Goal: Transaction & Acquisition: Purchase product/service

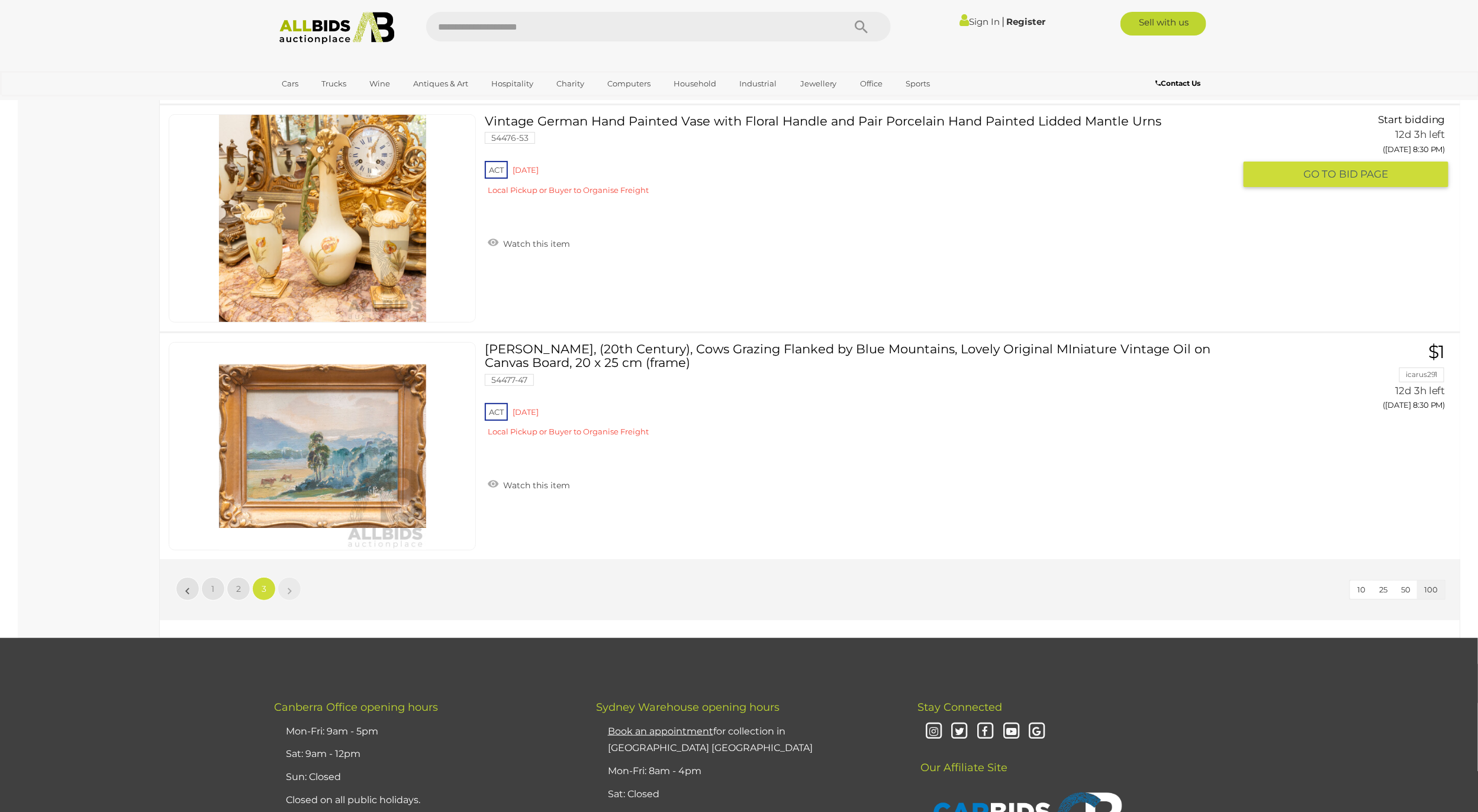
scroll to position [14864, 0]
click at [620, 167] on link "Vintage German Hand Painted Vase with Floral Handle and Pair Porcelain Hand Pai…" at bounding box center [864, 159] width 741 height 90
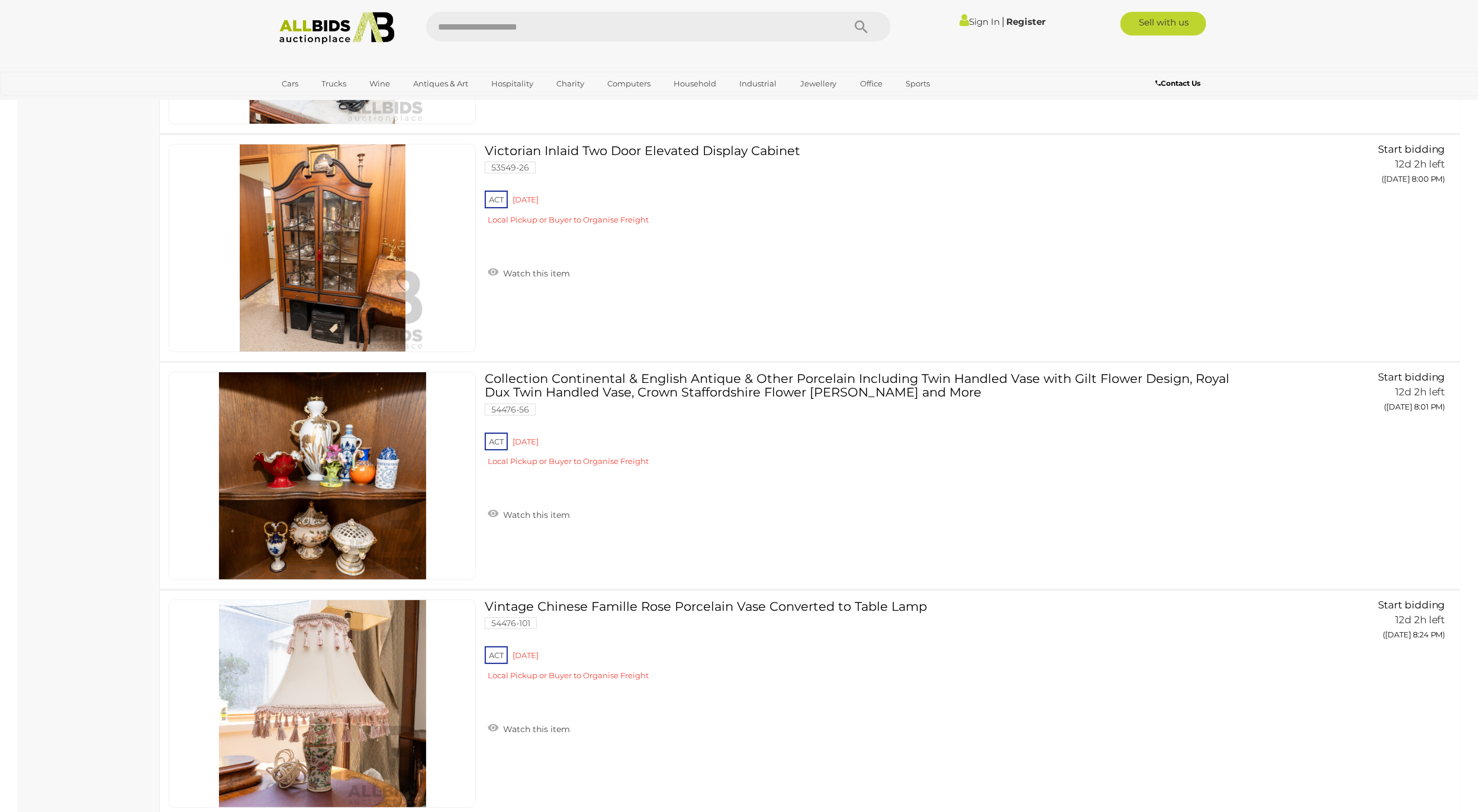
scroll to position [14201, 0]
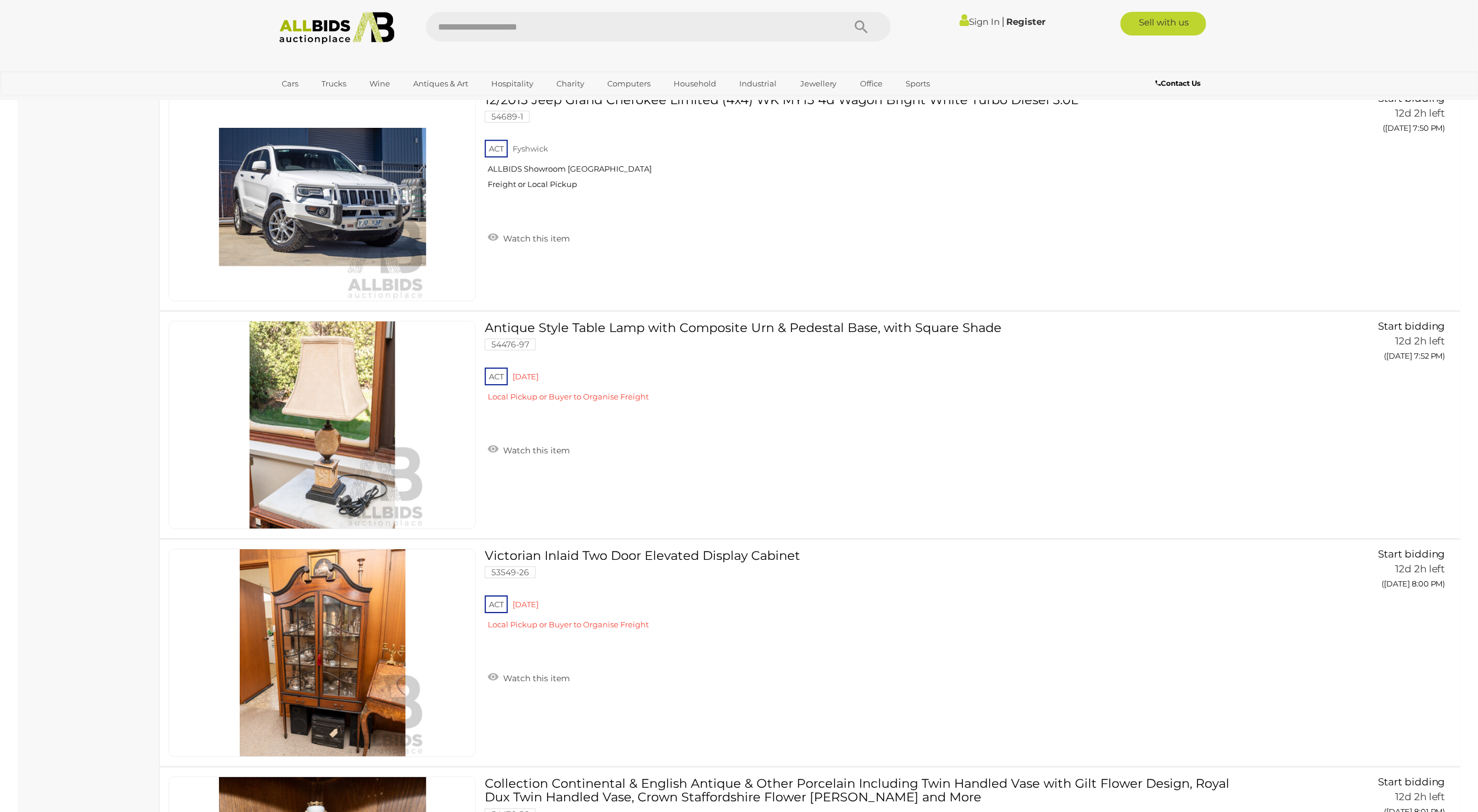
click at [572, 27] on input "text" at bounding box center [629, 26] width 406 height 29
type input "*******"
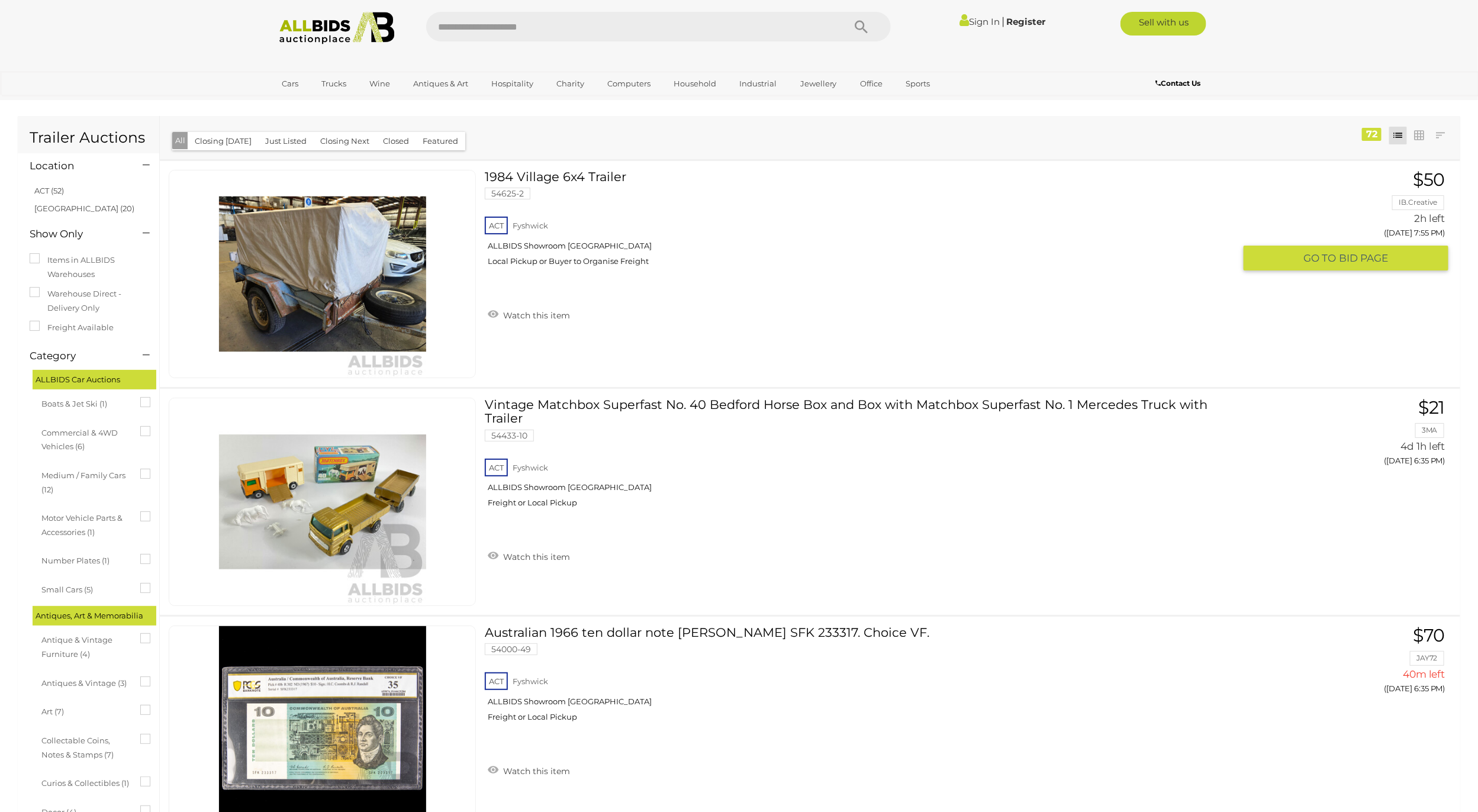
click at [560, 172] on link "1984 Village 6x4 Trailer 54625-2 ACT Fyshwick ALLBIDS Showroom Fyshwick" at bounding box center [864, 222] width 741 height 106
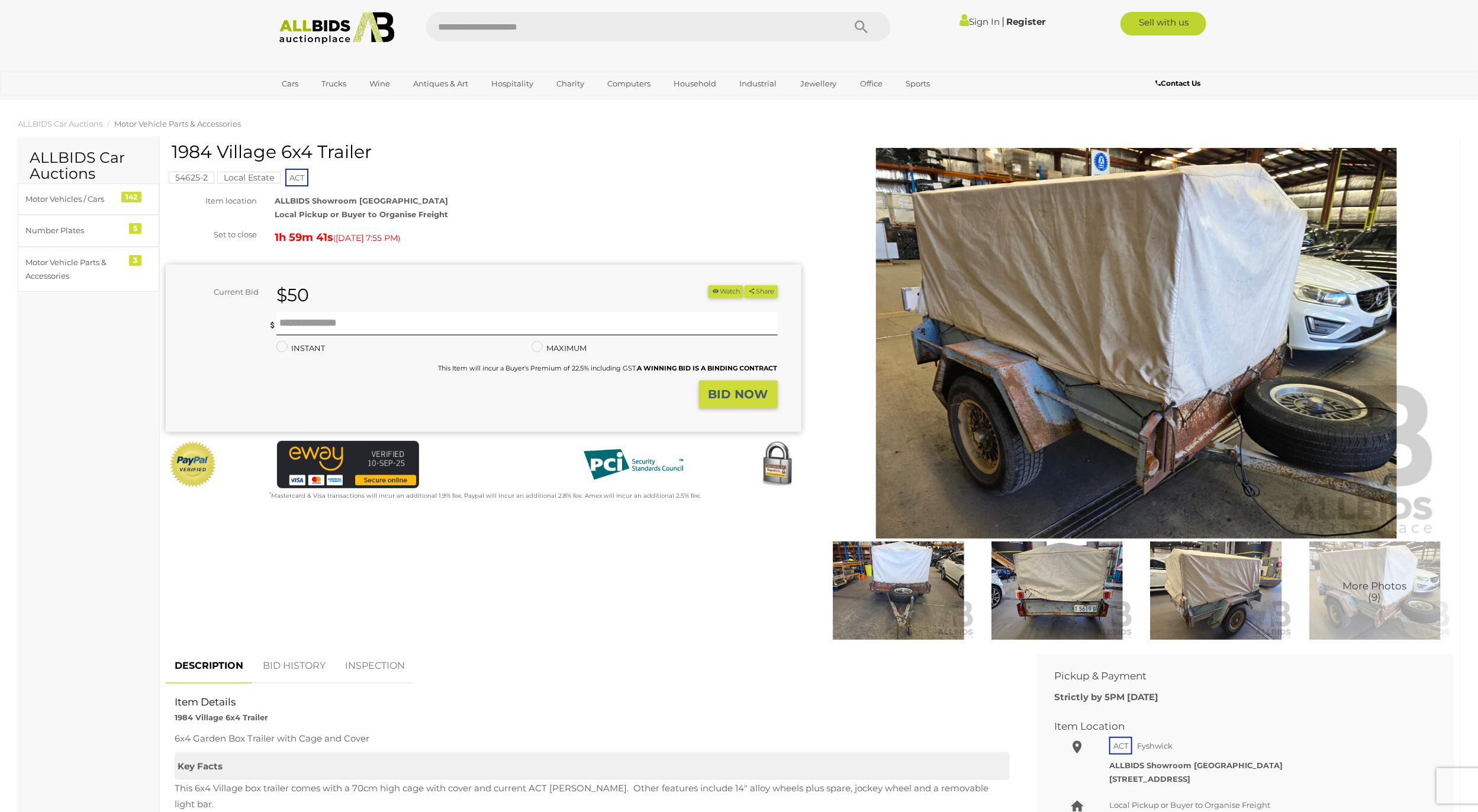
click at [1031, 566] on img at bounding box center [1057, 591] width 153 height 99
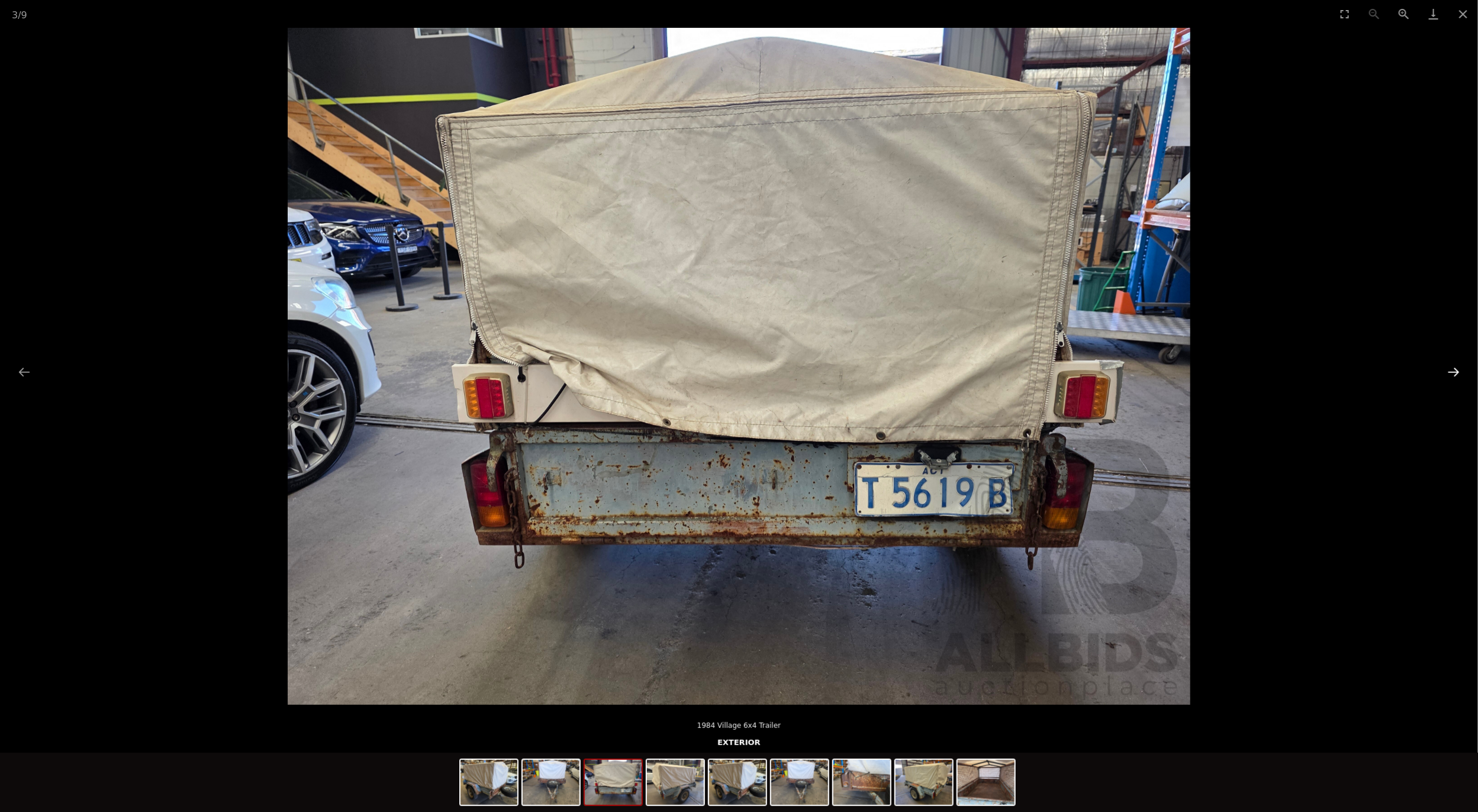
click at [1459, 372] on button "Next slide" at bounding box center [1453, 372] width 25 height 23
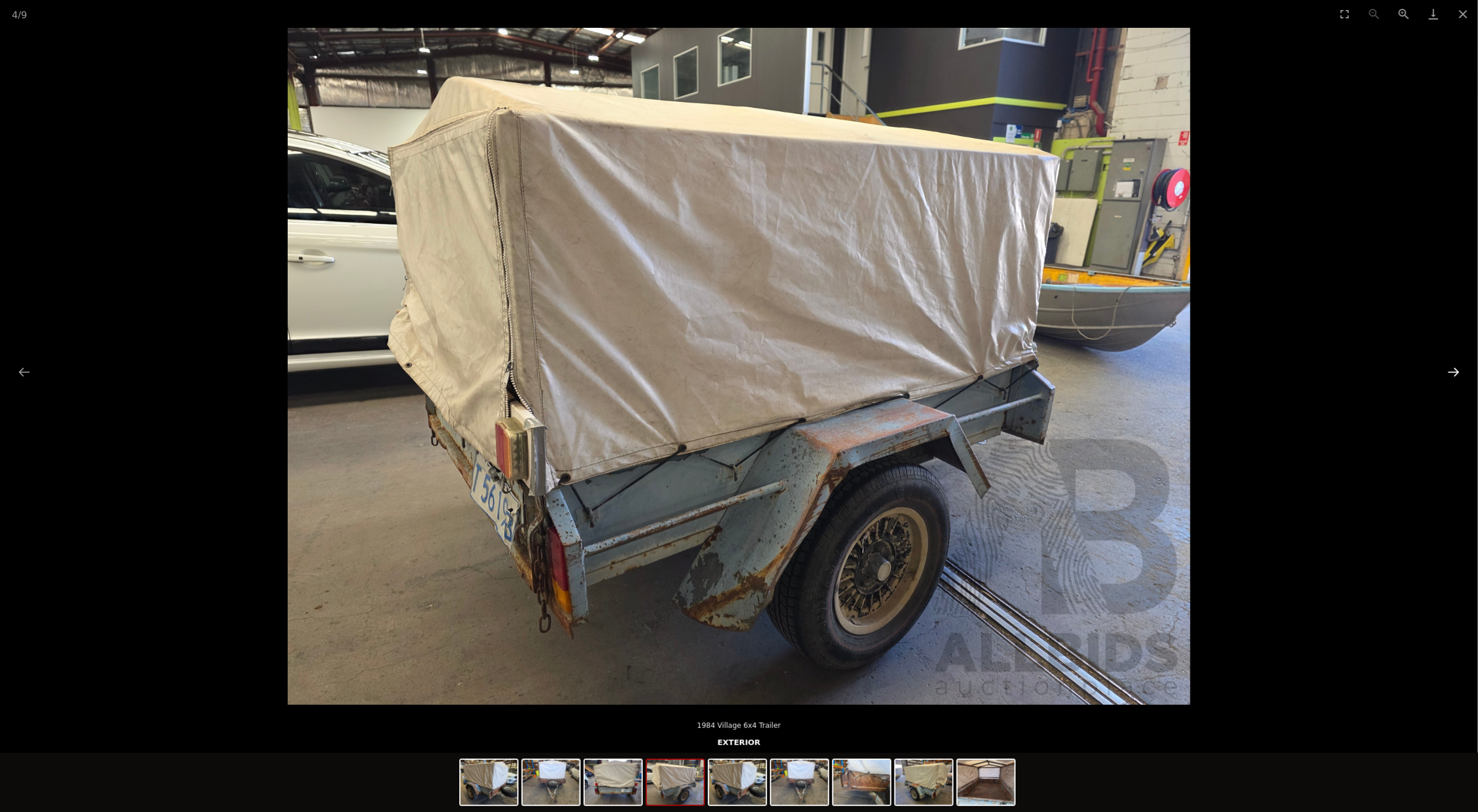
click at [1459, 372] on button "Next slide" at bounding box center [1453, 372] width 25 height 23
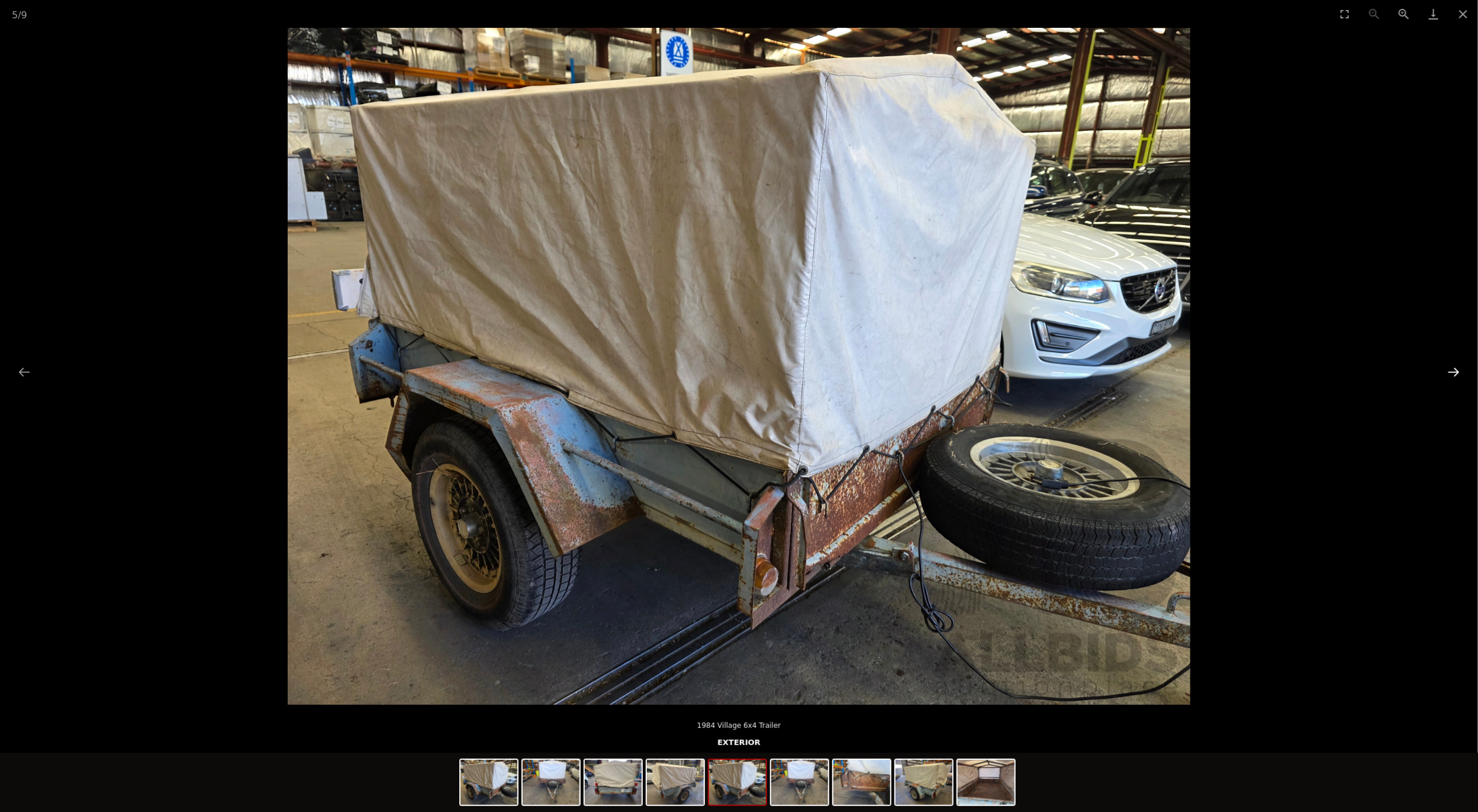
click at [1456, 372] on button "Next slide" at bounding box center [1453, 372] width 25 height 23
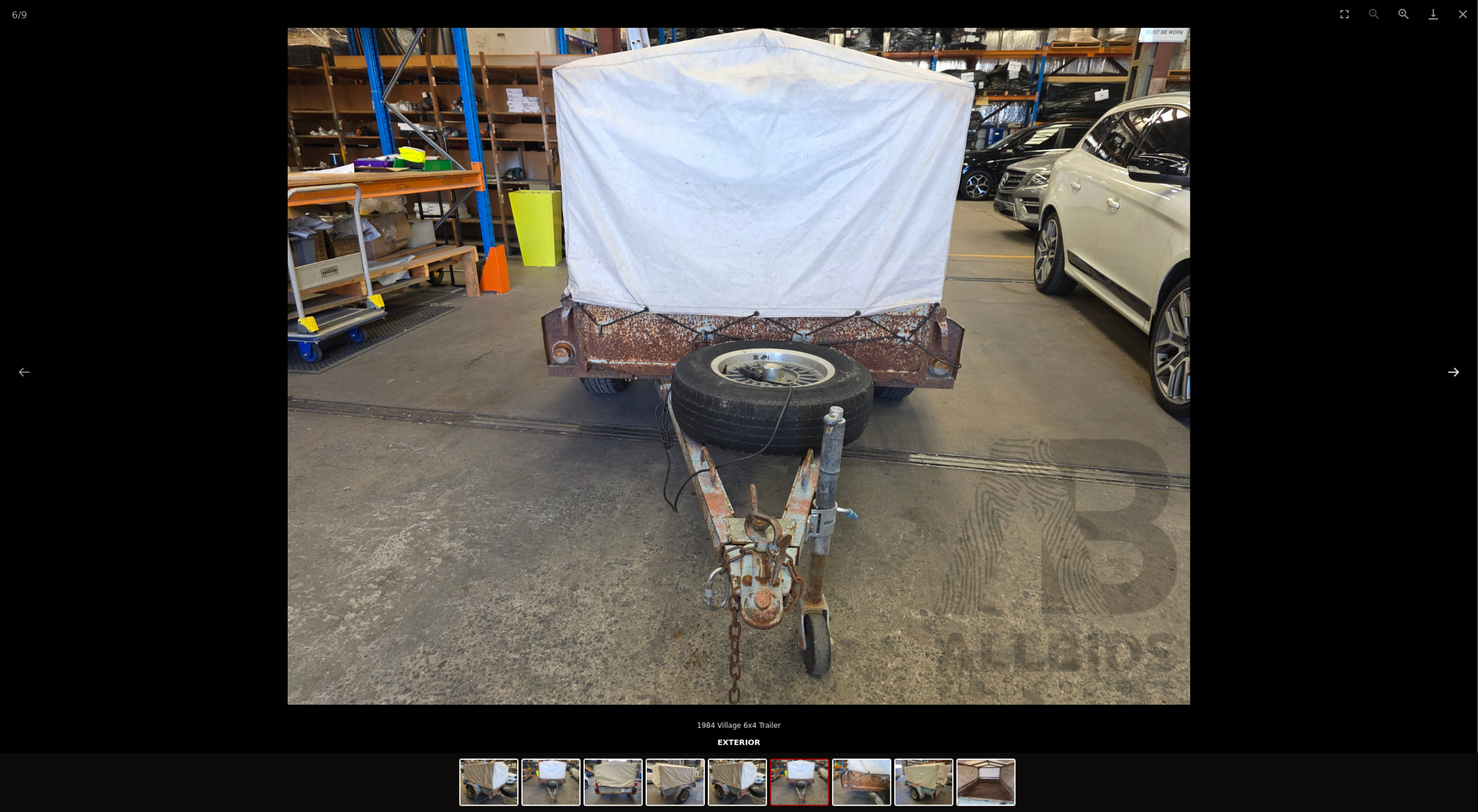
click at [1456, 372] on button "Next slide" at bounding box center [1453, 372] width 25 height 23
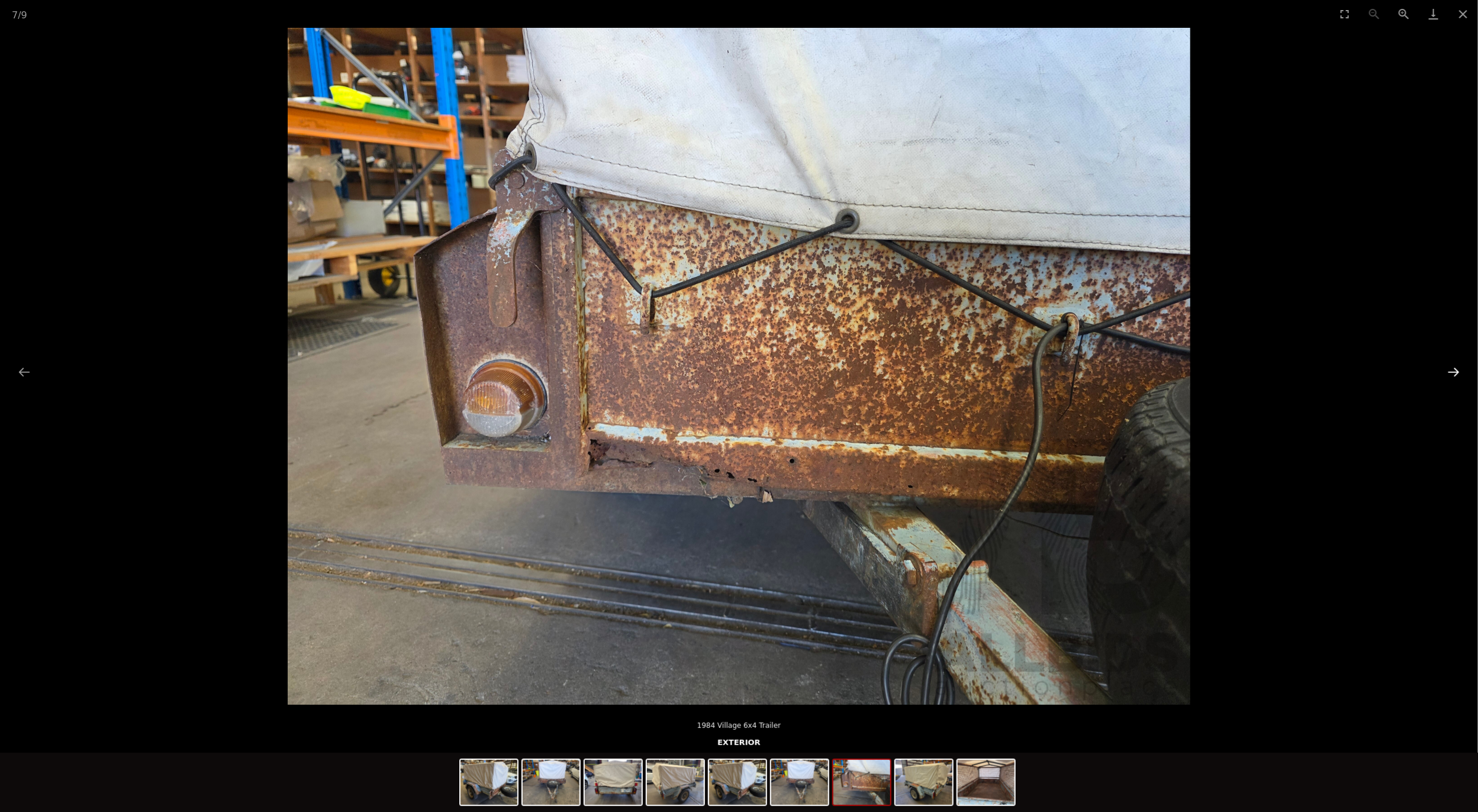
click at [1456, 375] on button "Next slide" at bounding box center [1453, 372] width 25 height 23
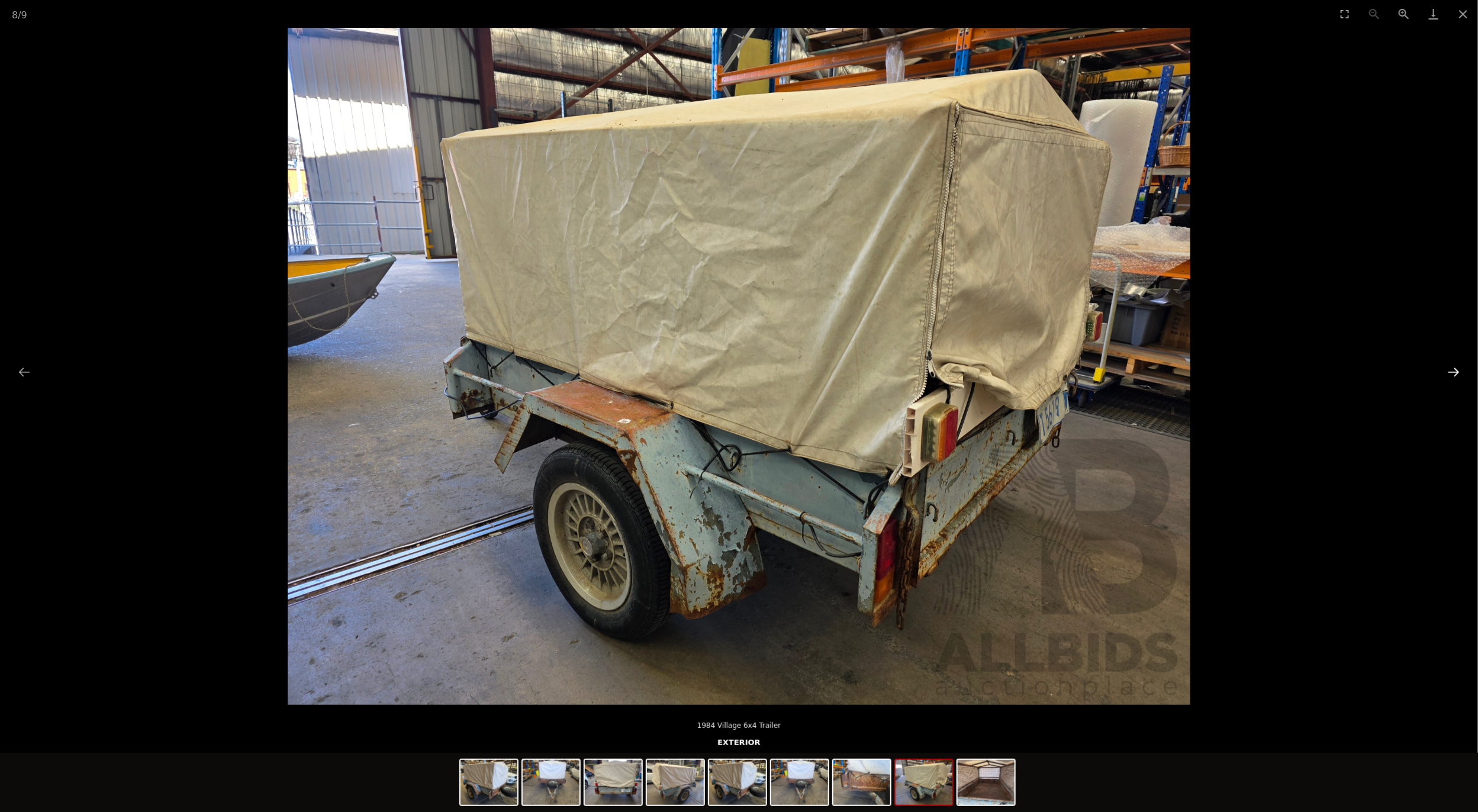
click at [1454, 368] on button "Next slide" at bounding box center [1453, 372] width 25 height 23
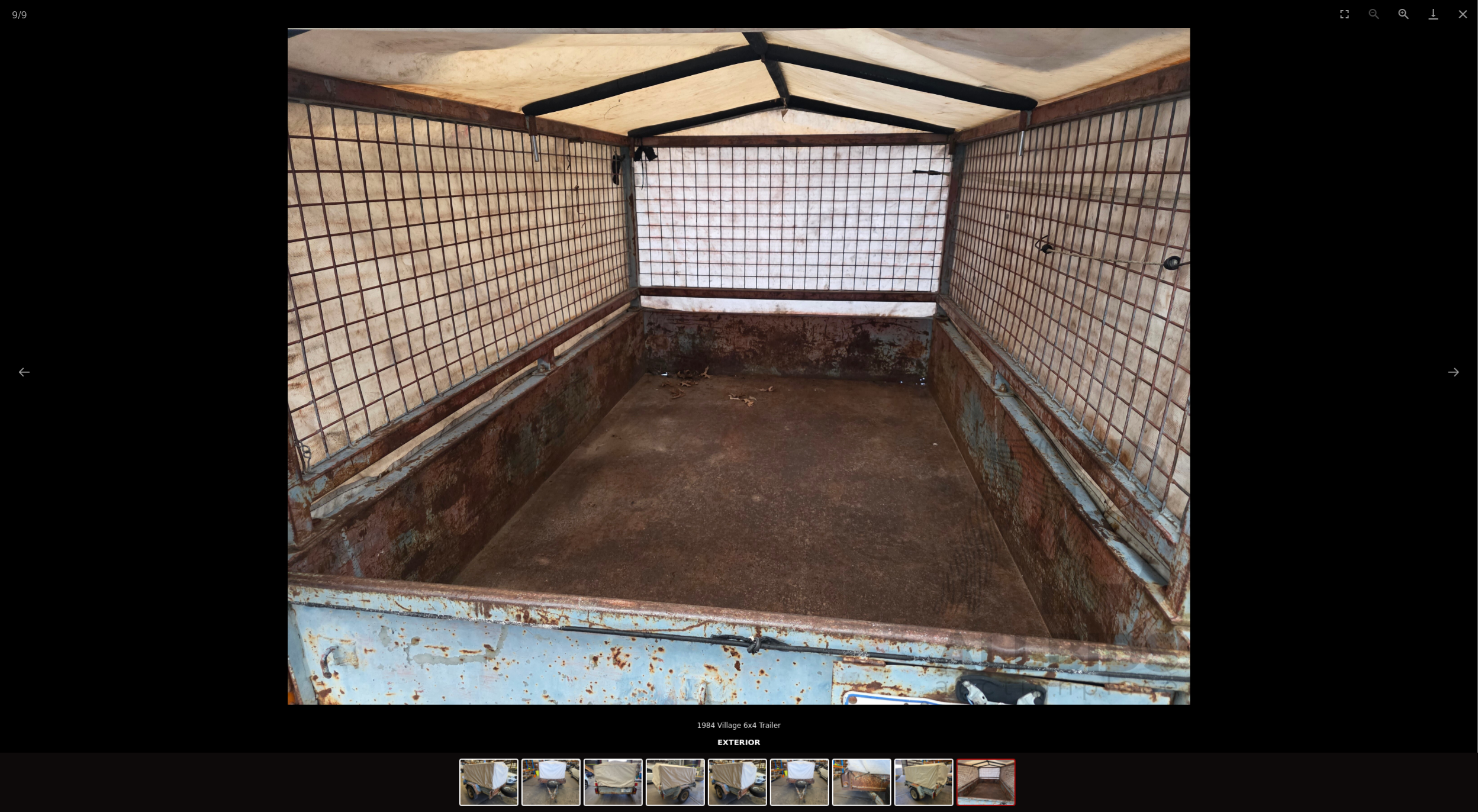
click at [893, 406] on img at bounding box center [739, 366] width 903 height 677
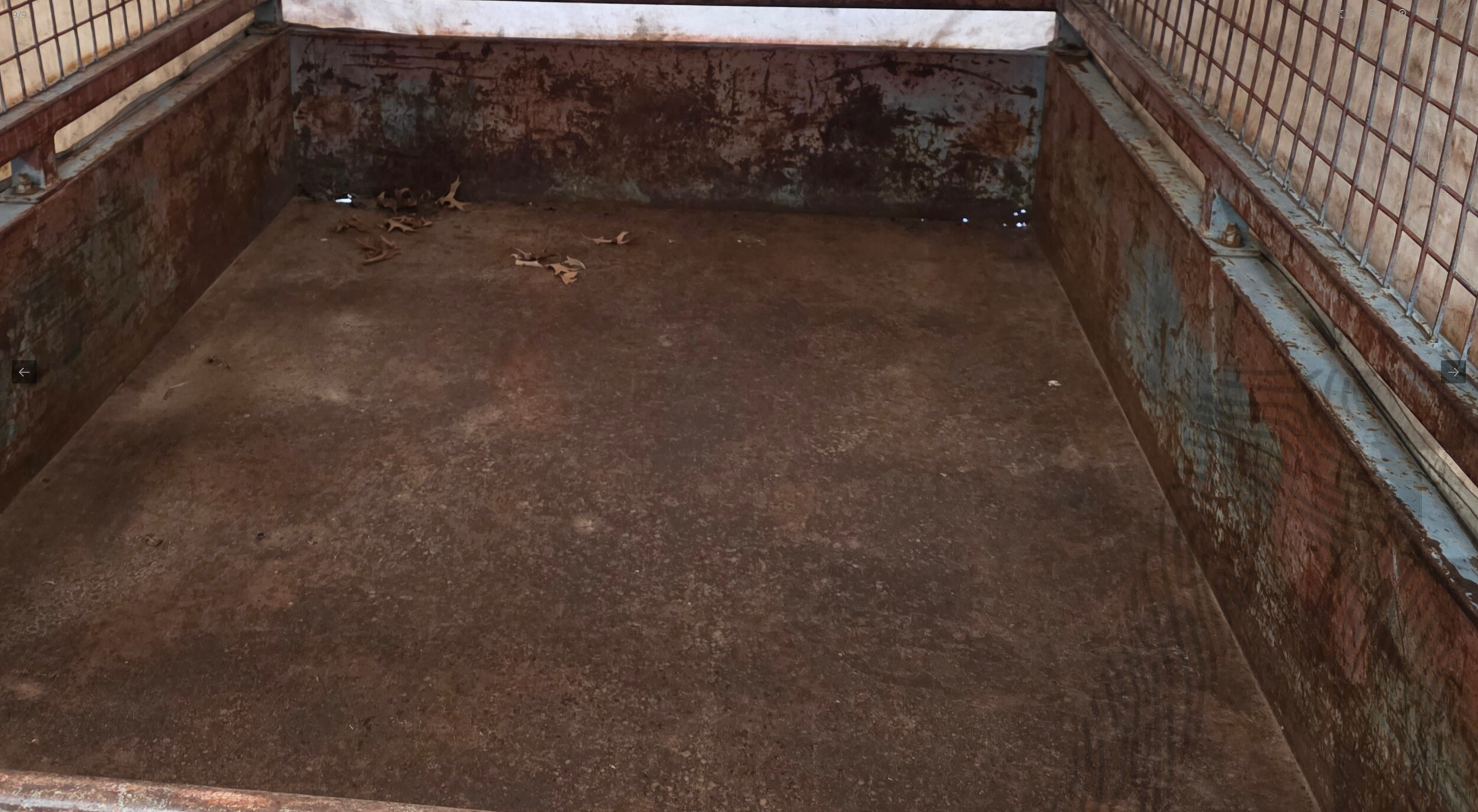
drag, startPoint x: 970, startPoint y: 558, endPoint x: 1094, endPoint y: 296, distance: 289.9
click at [1088, 316] on img at bounding box center [539, 179] width 2367 height 1774
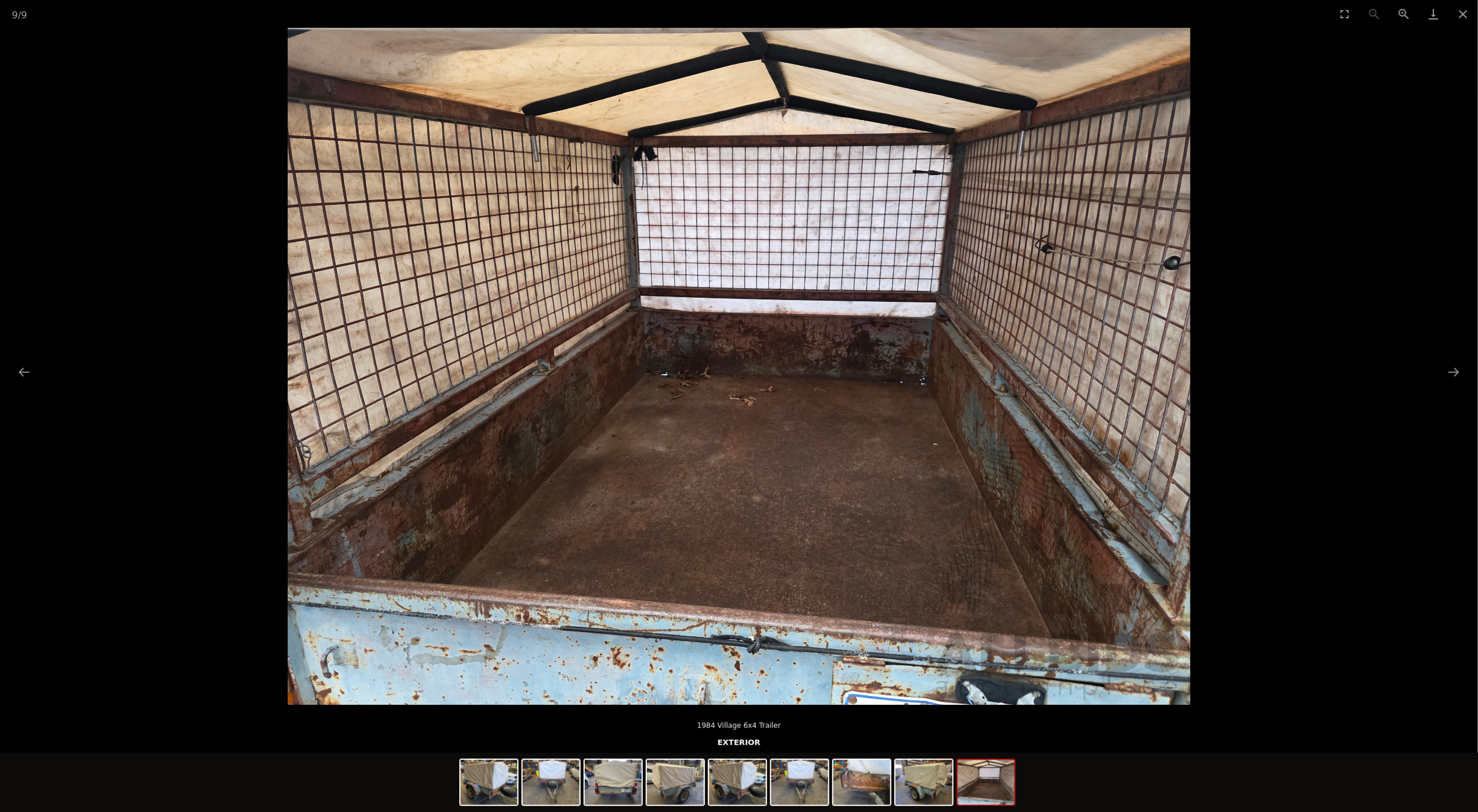
click at [689, 460] on img at bounding box center [739, 366] width 903 height 677
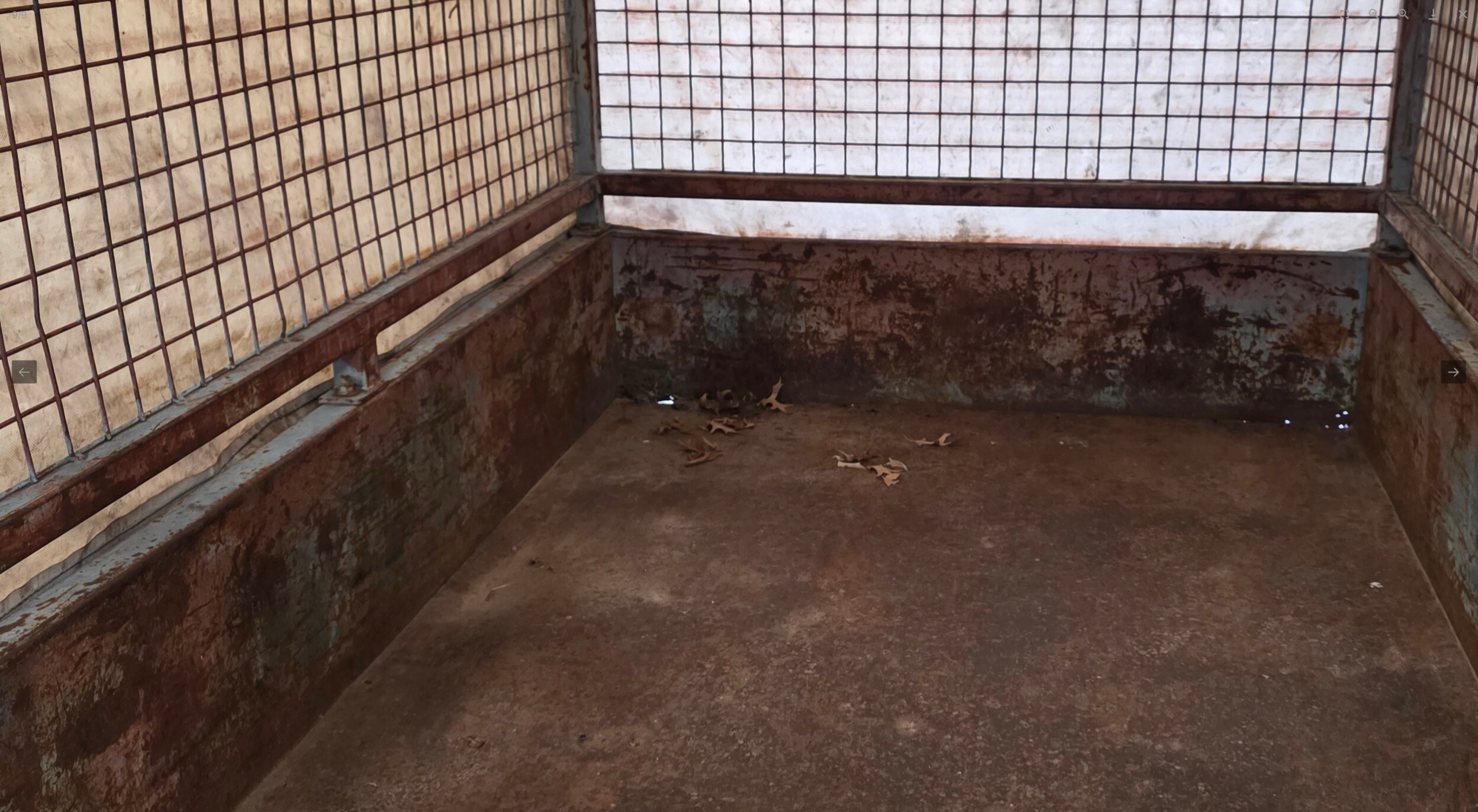
drag, startPoint x: 650, startPoint y: 330, endPoint x: 691, endPoint y: 465, distance: 141.1
click at [691, 465] on img at bounding box center [862, 379] width 2367 height 1774
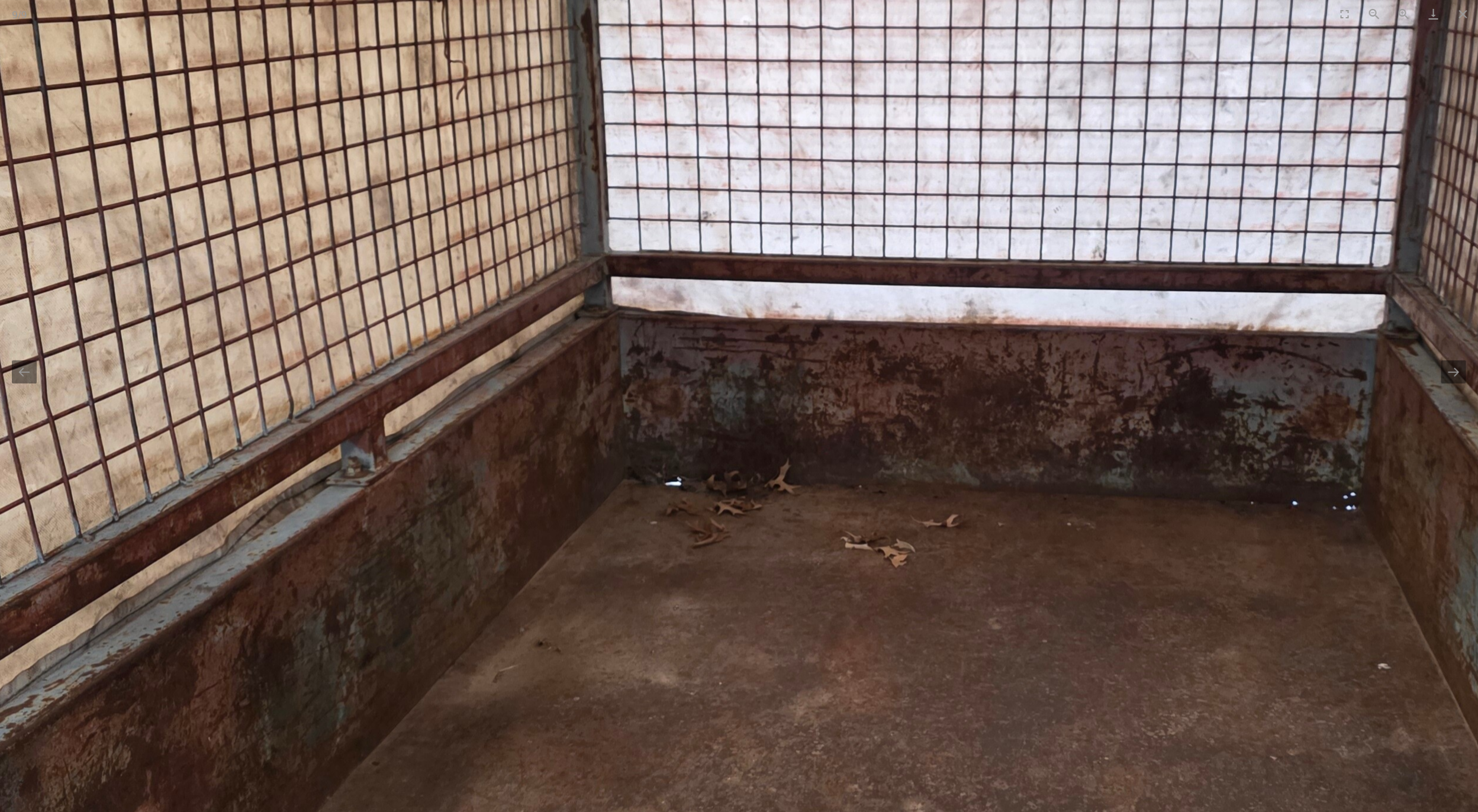
click at [953, 530] on img at bounding box center [869, 461] width 2367 height 1774
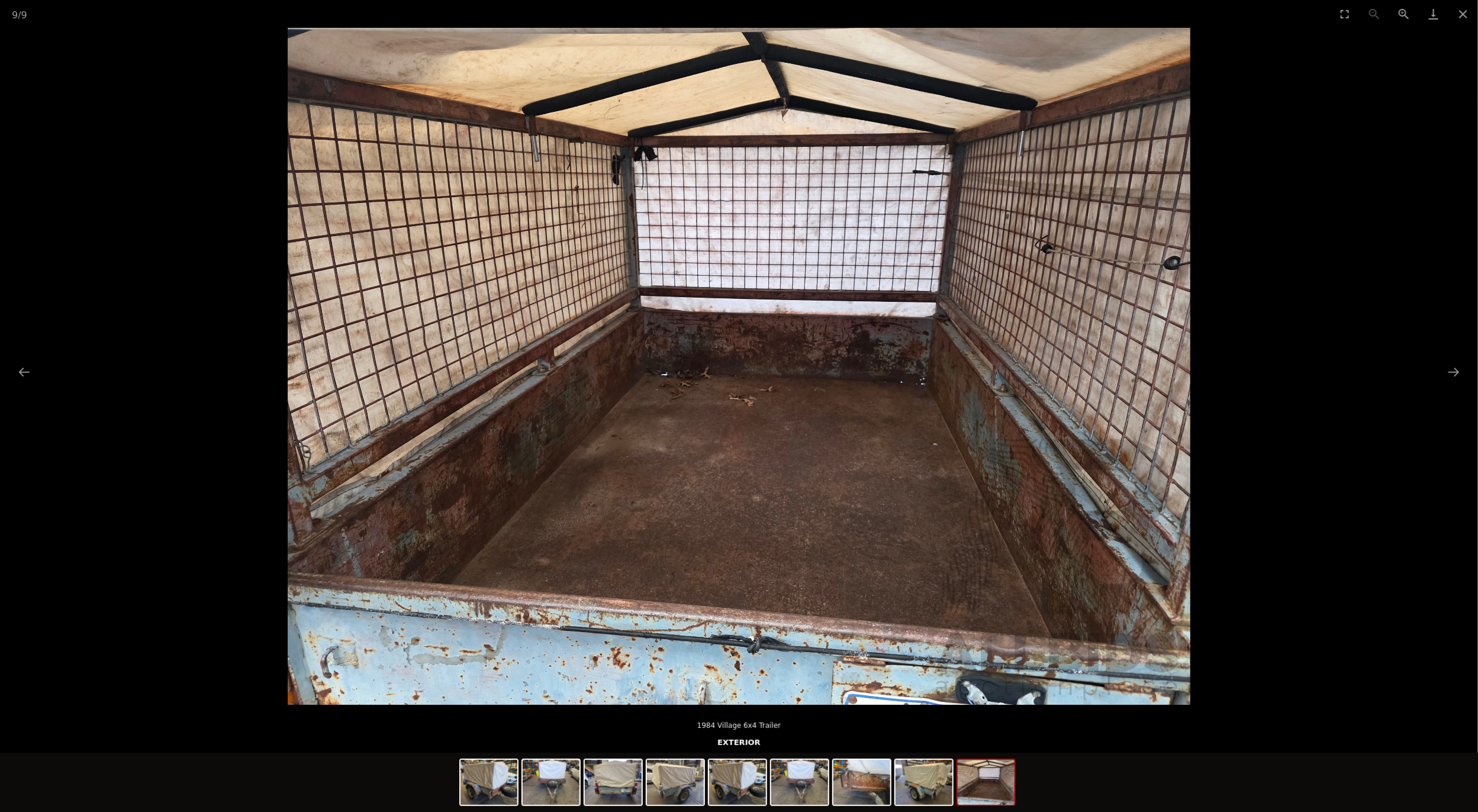
click at [971, 467] on img at bounding box center [739, 366] width 903 height 677
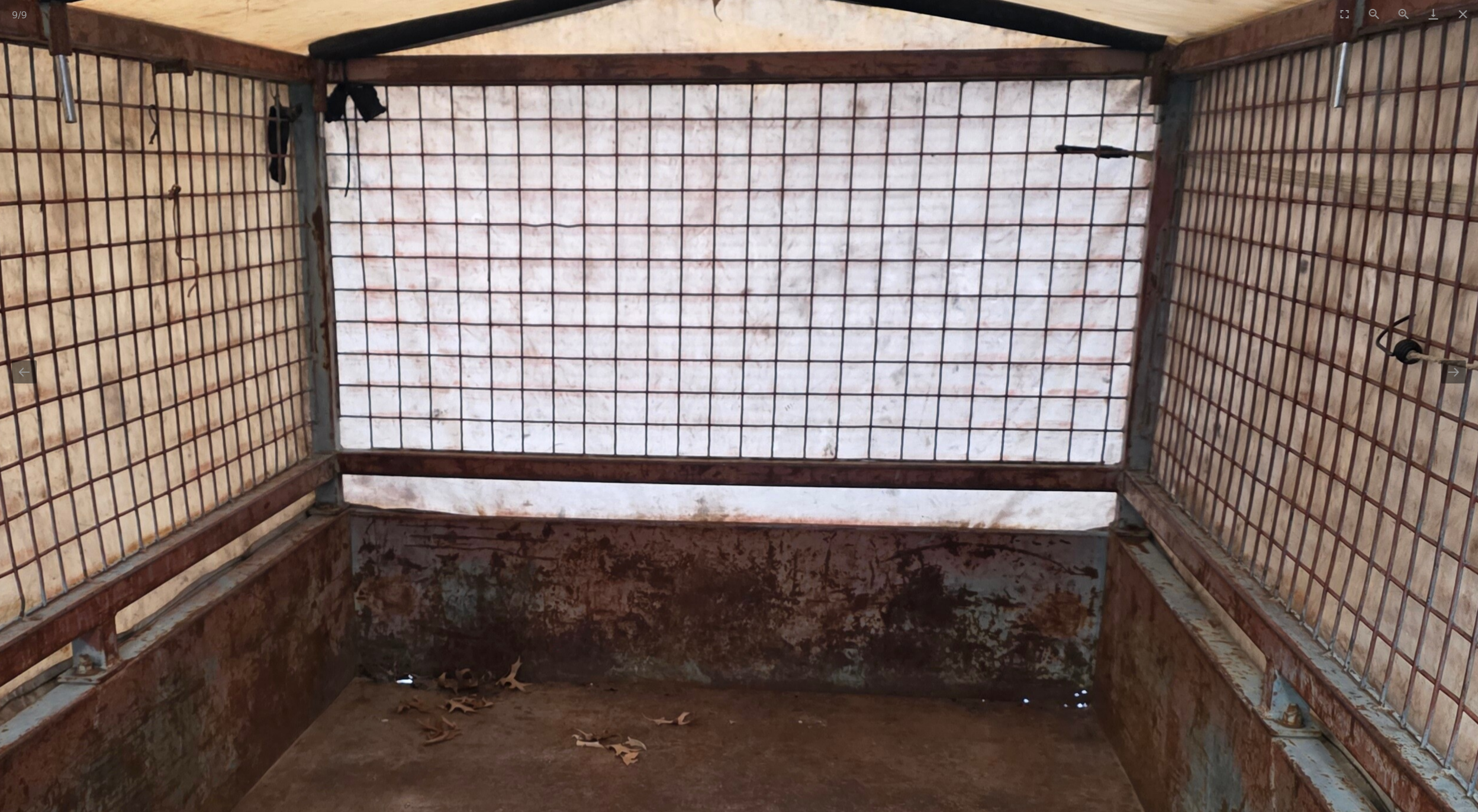
drag, startPoint x: 784, startPoint y: 259, endPoint x: 1025, endPoint y: 806, distance: 597.7
click at [1025, 806] on img at bounding box center [600, 659] width 2367 height 1774
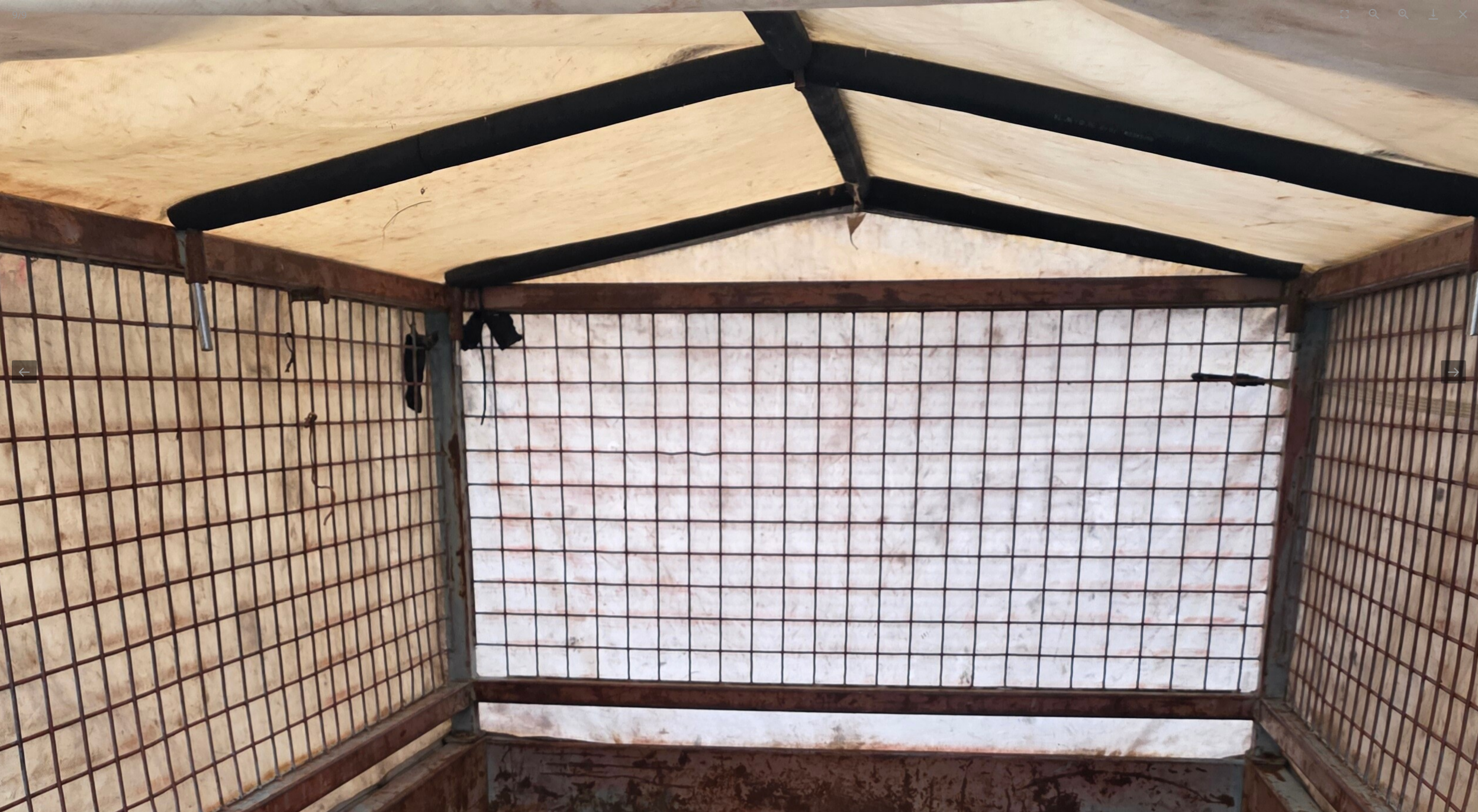
scroll to position [444, 0]
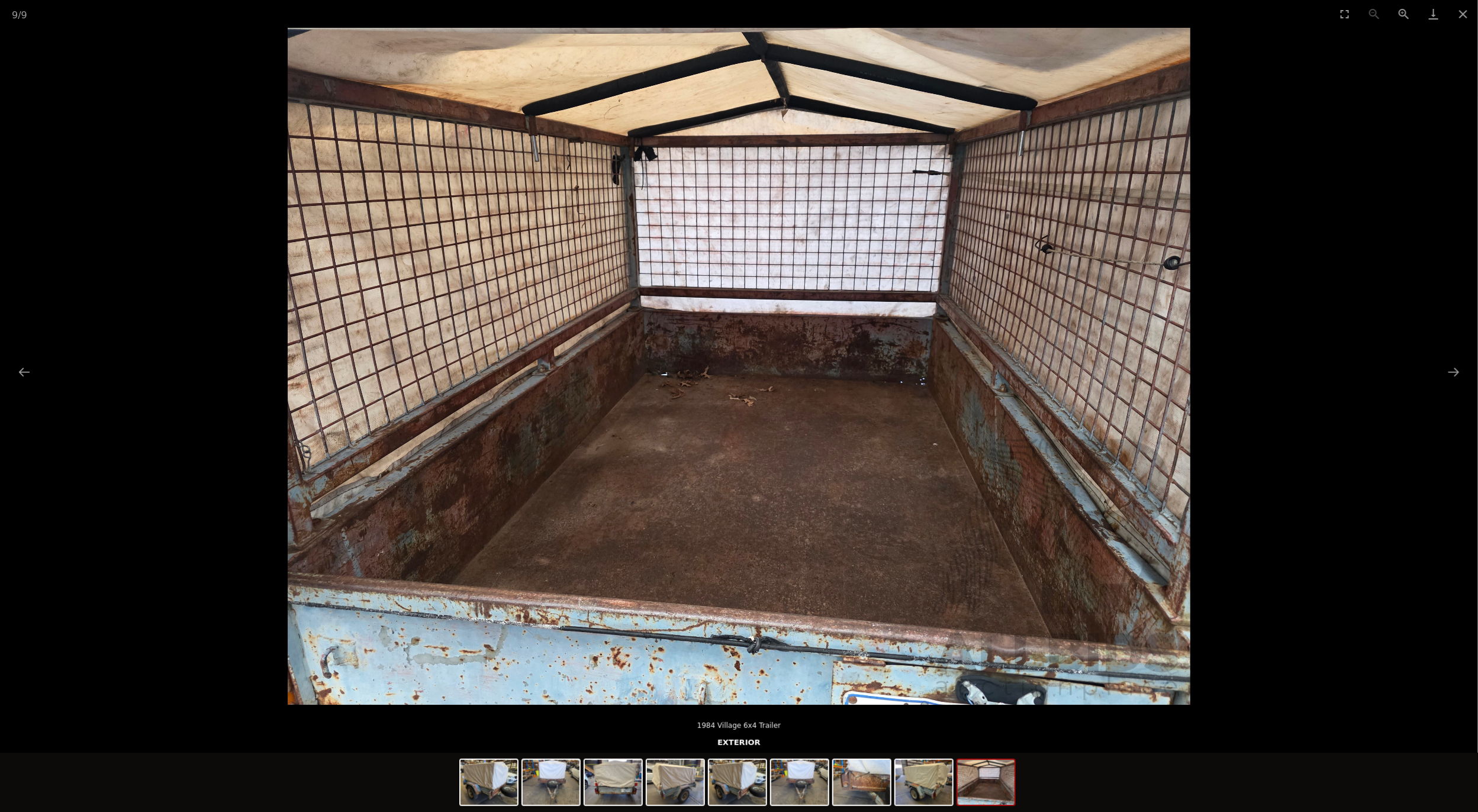
click at [1147, 304] on img at bounding box center [739, 366] width 903 height 677
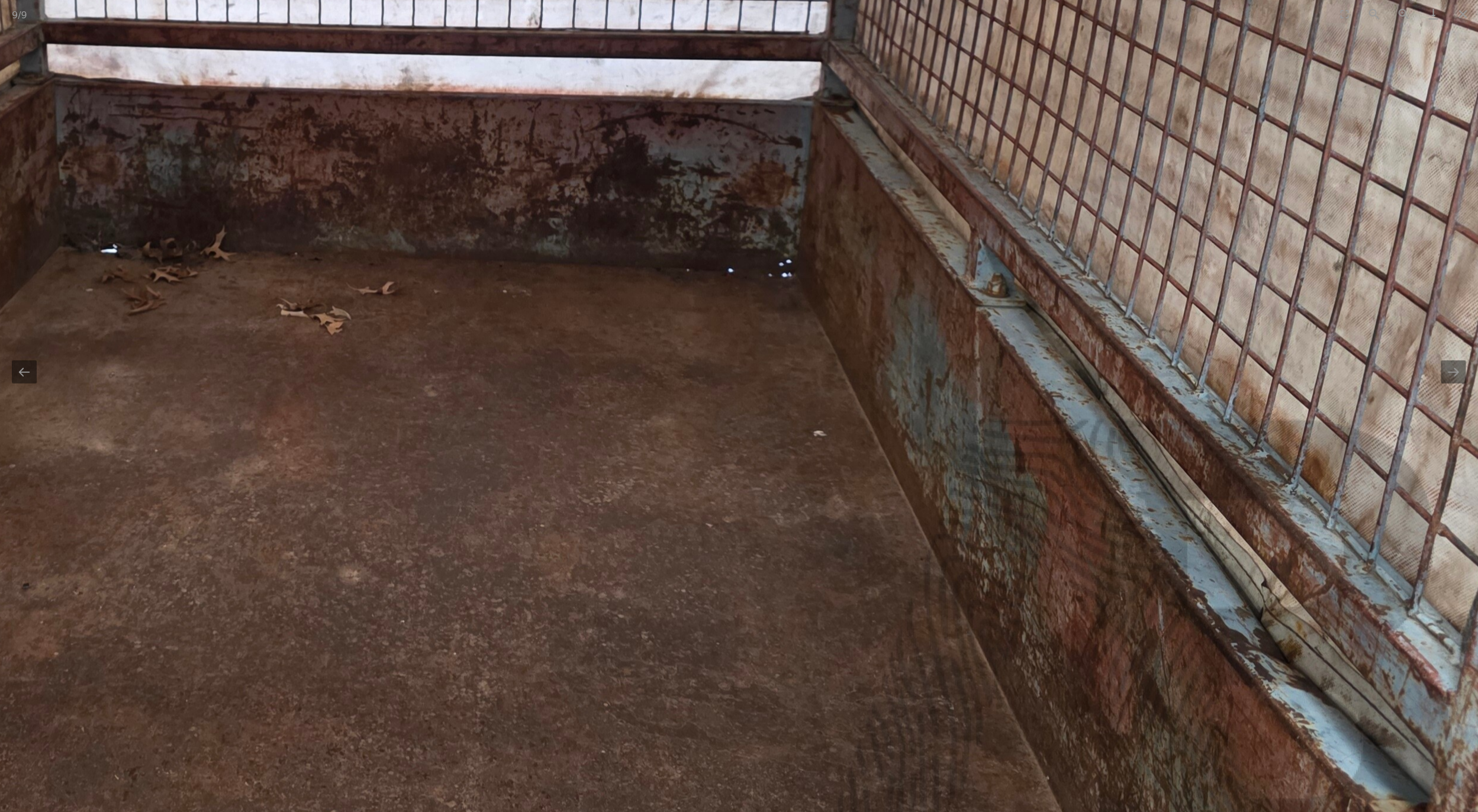
drag, startPoint x: 988, startPoint y: 632, endPoint x: 998, endPoint y: 361, distance: 271.2
click at [998, 361] on img at bounding box center [305, 228] width 2367 height 1774
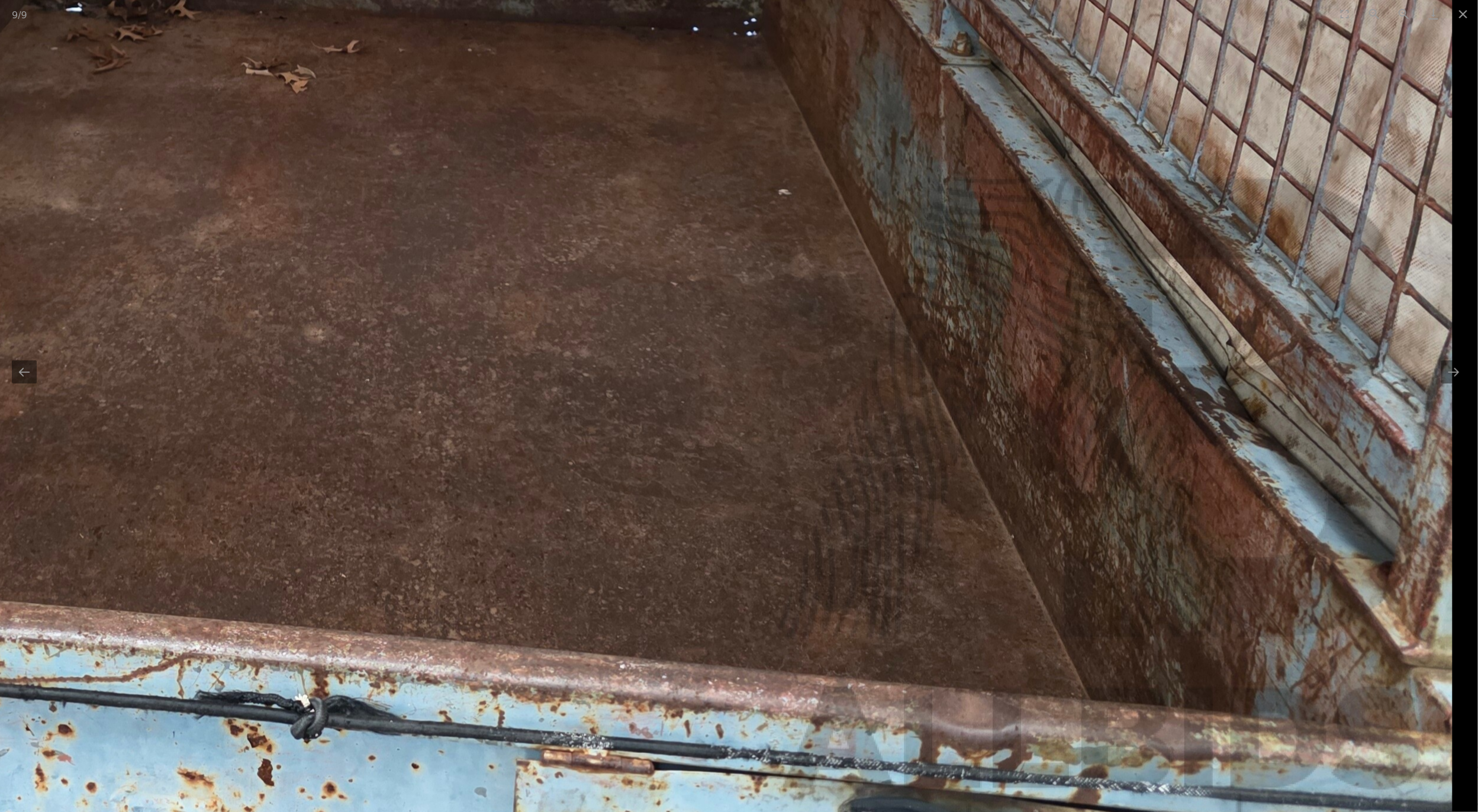
drag, startPoint x: 1193, startPoint y: 355, endPoint x: 1170, endPoint y: 440, distance: 88.1
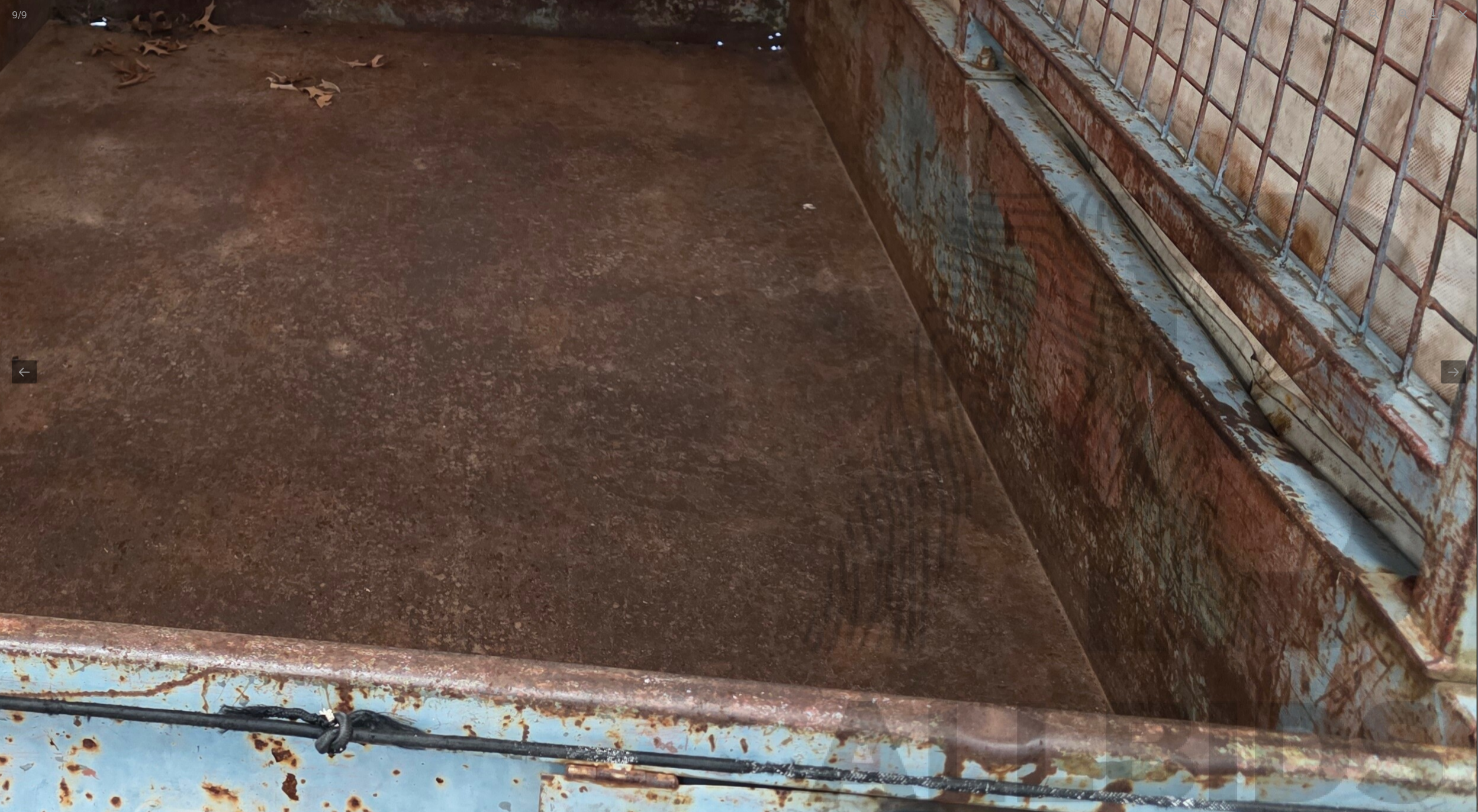
drag, startPoint x: 754, startPoint y: 536, endPoint x: 1224, endPoint y: 494, distance: 471.9
click at [1224, 494] on img at bounding box center [294, 2] width 2367 height 1774
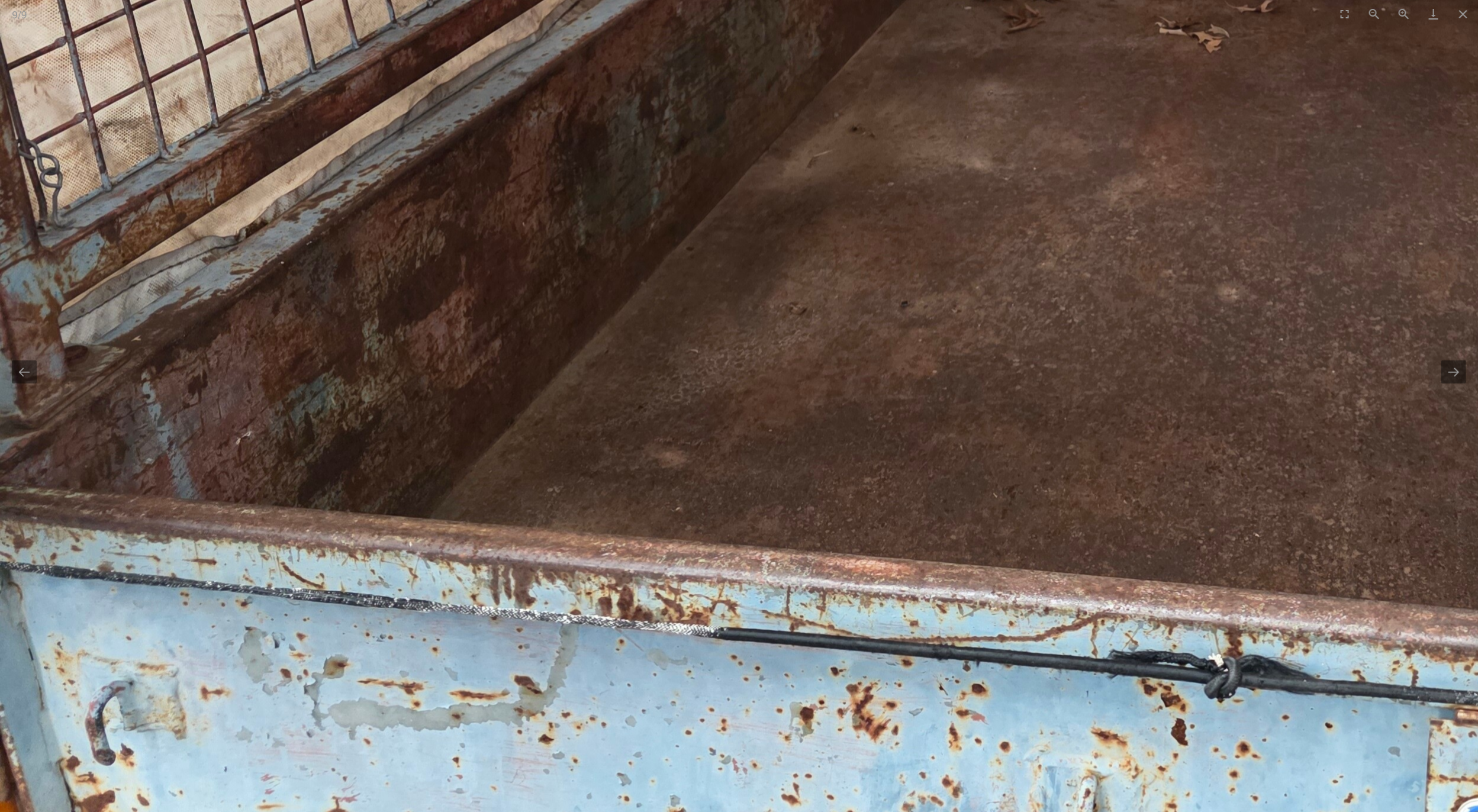
scroll to position [976, 0]
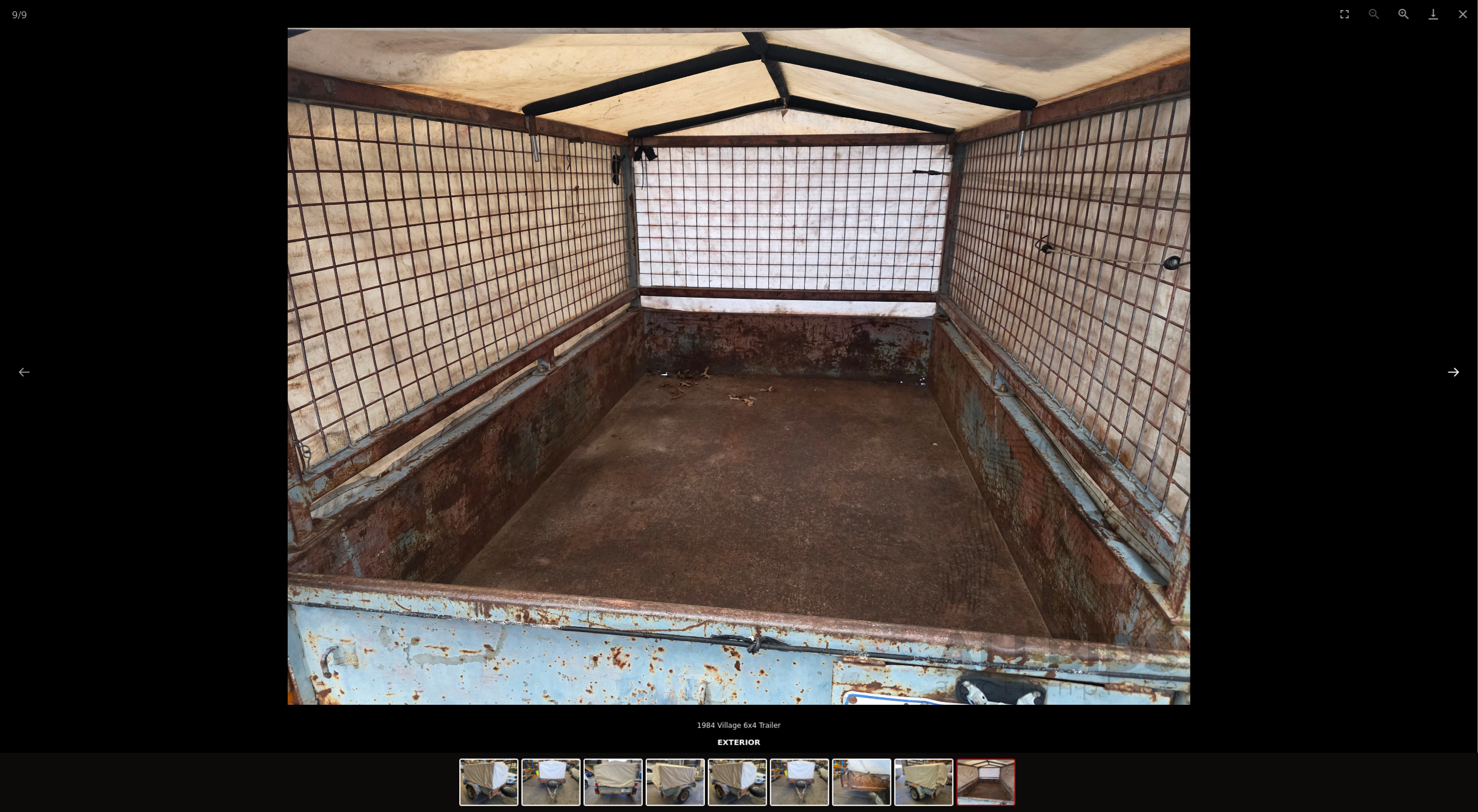
click at [1466, 368] on button "Next slide" at bounding box center [1453, 372] width 25 height 23
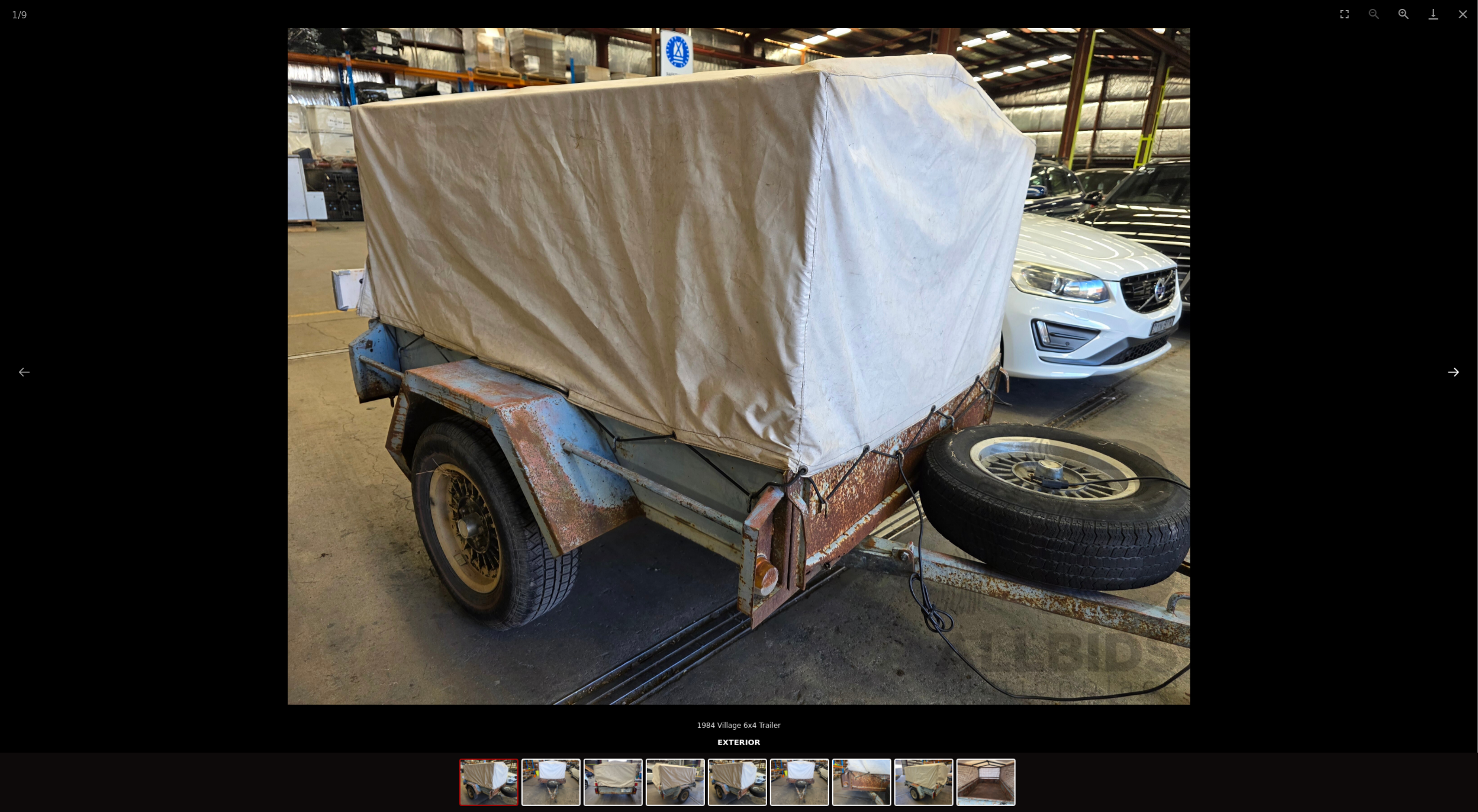
click at [1462, 368] on button "Next slide" at bounding box center [1453, 372] width 25 height 23
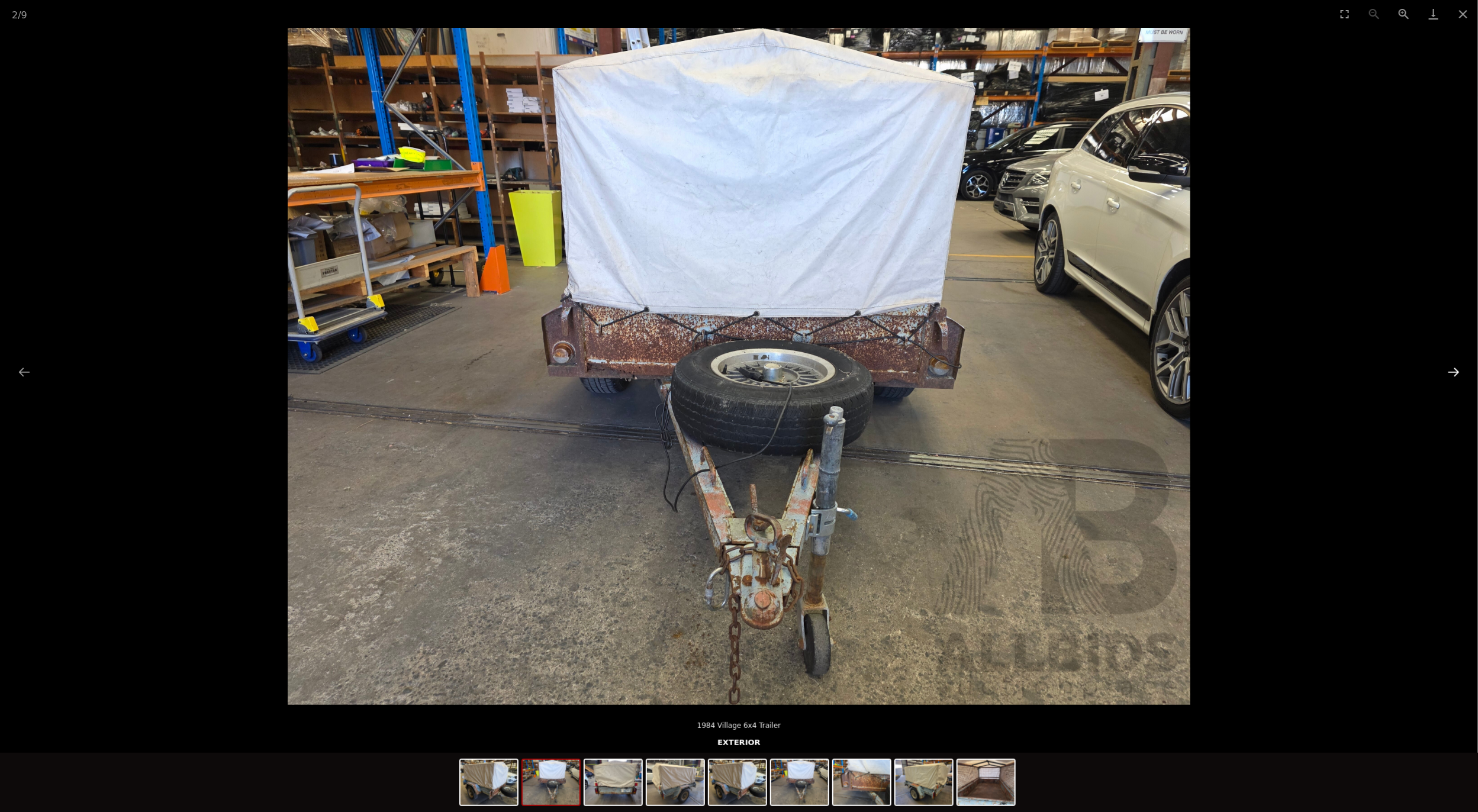
click at [1462, 368] on button "Next slide" at bounding box center [1453, 372] width 25 height 23
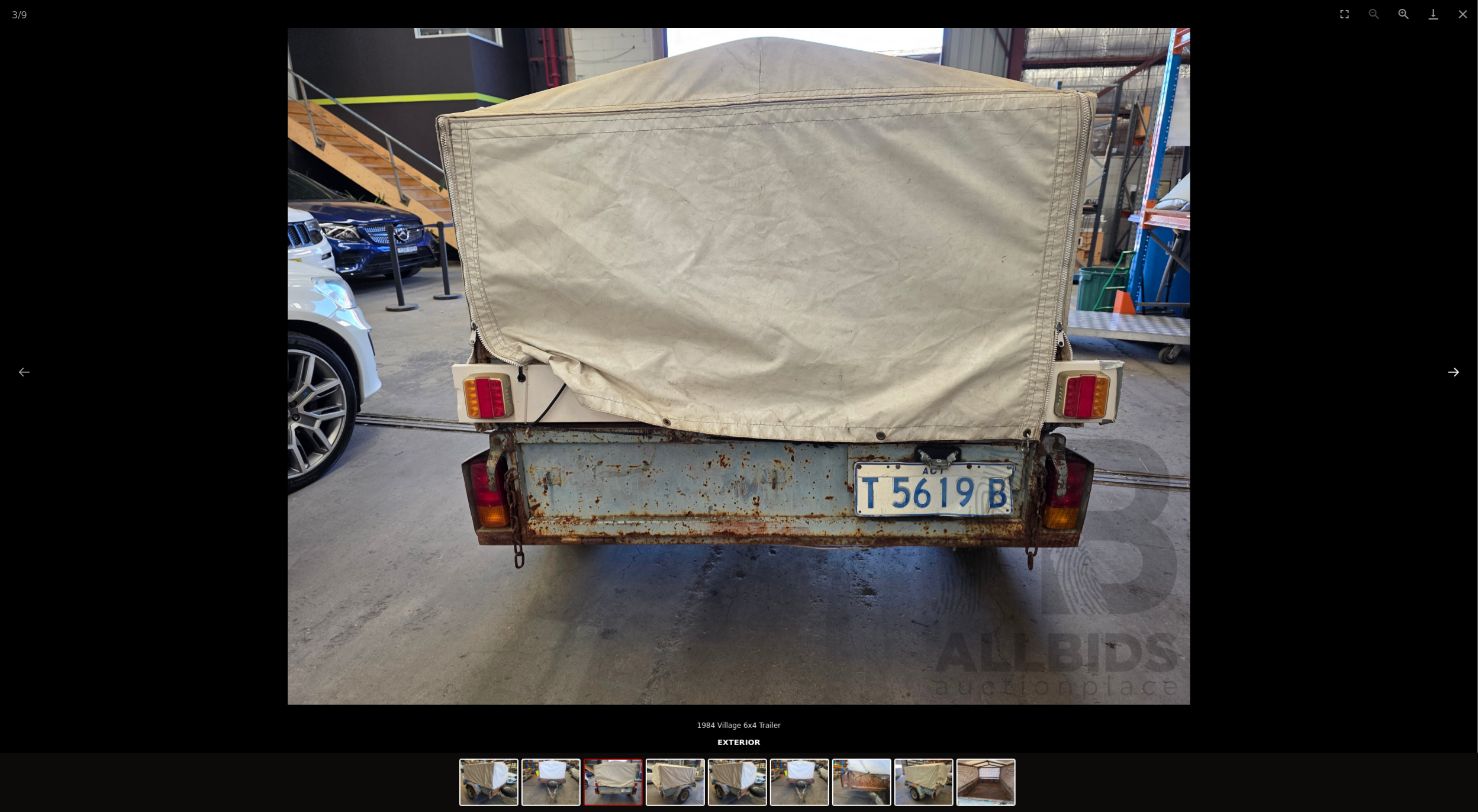
click at [1462, 368] on button "Next slide" at bounding box center [1453, 372] width 25 height 23
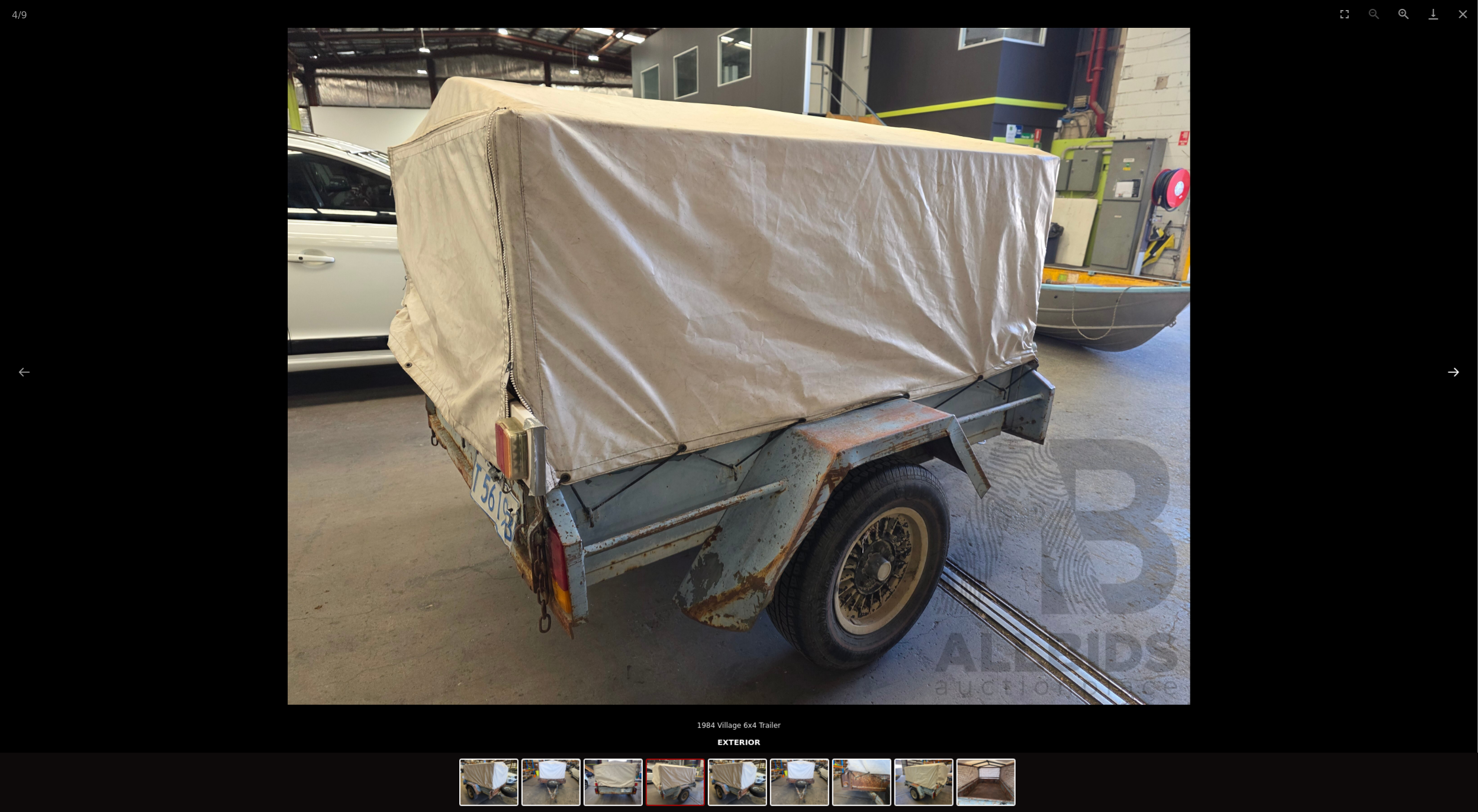
click at [1462, 368] on button "Next slide" at bounding box center [1453, 372] width 25 height 23
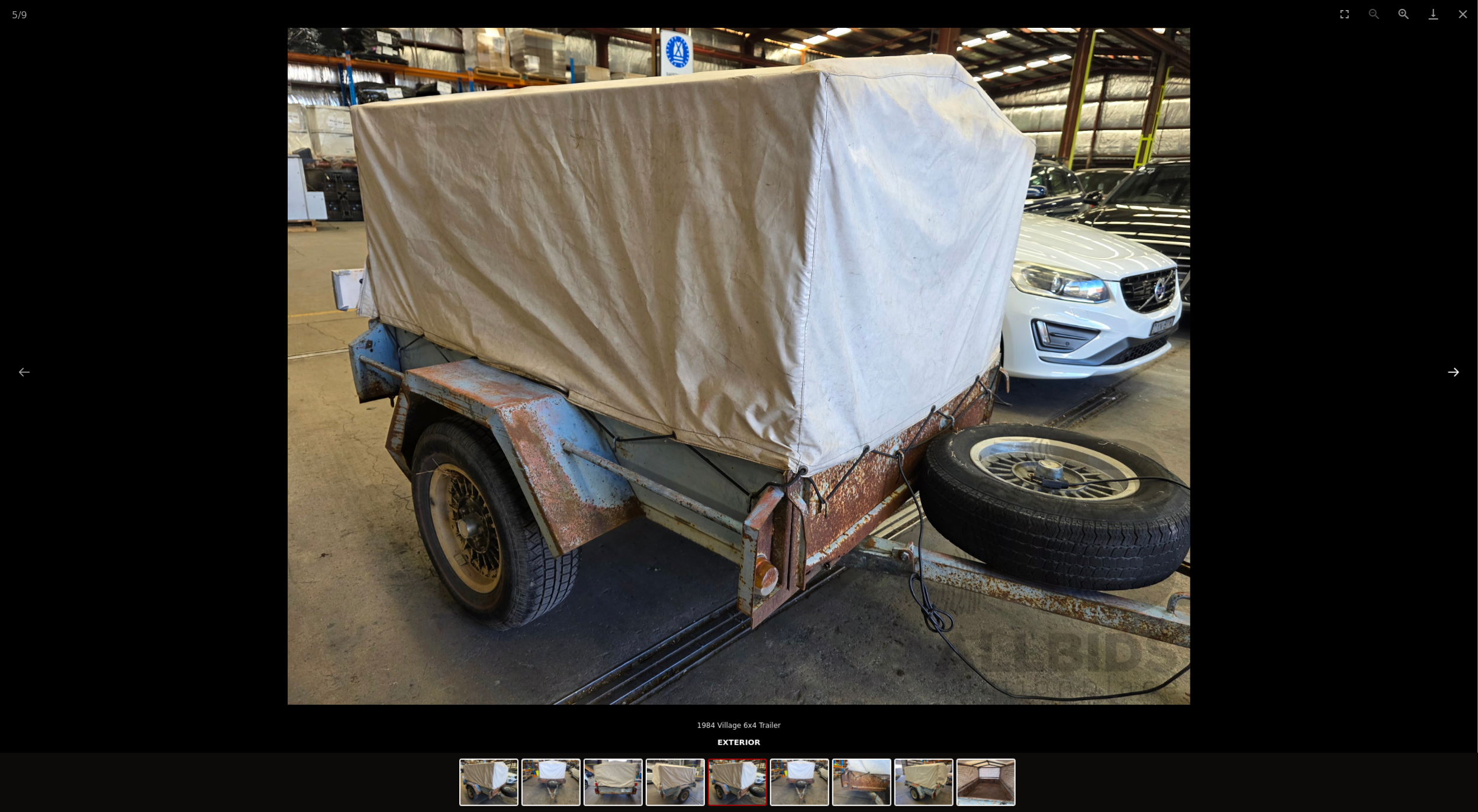
click at [1462, 368] on button "Next slide" at bounding box center [1453, 372] width 25 height 23
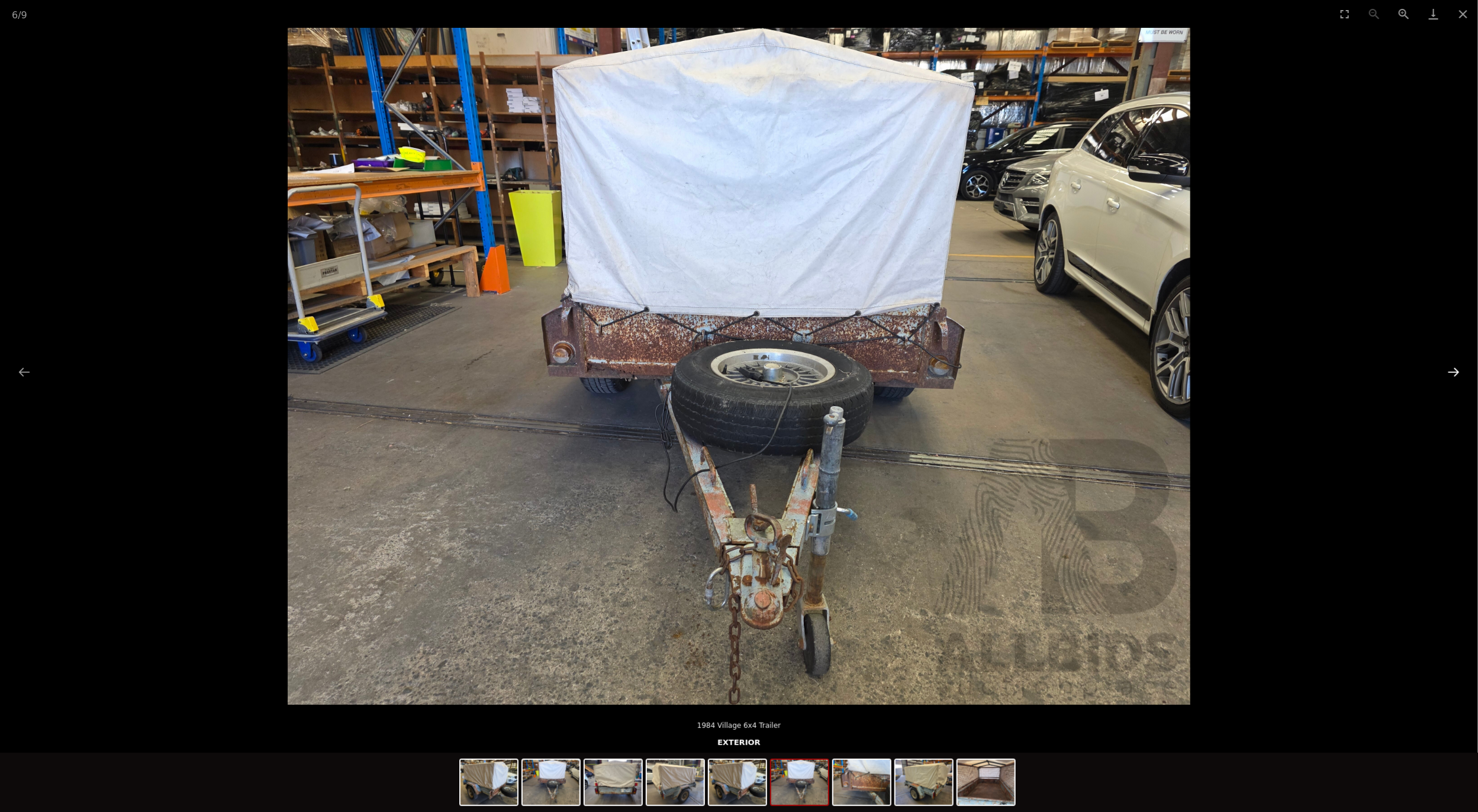
click at [1462, 368] on button "Next slide" at bounding box center [1453, 372] width 25 height 23
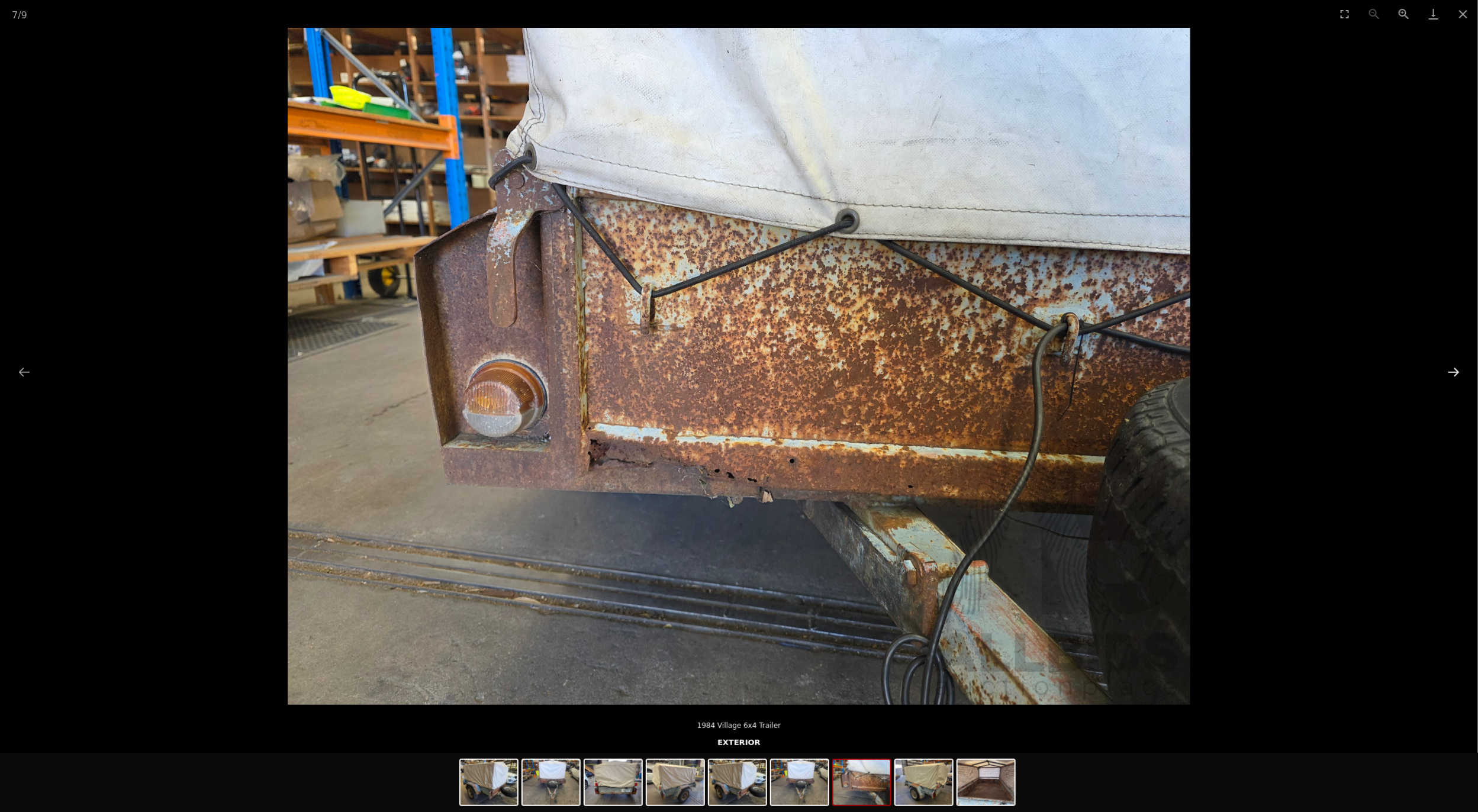
click at [1462, 368] on button "Next slide" at bounding box center [1453, 372] width 25 height 23
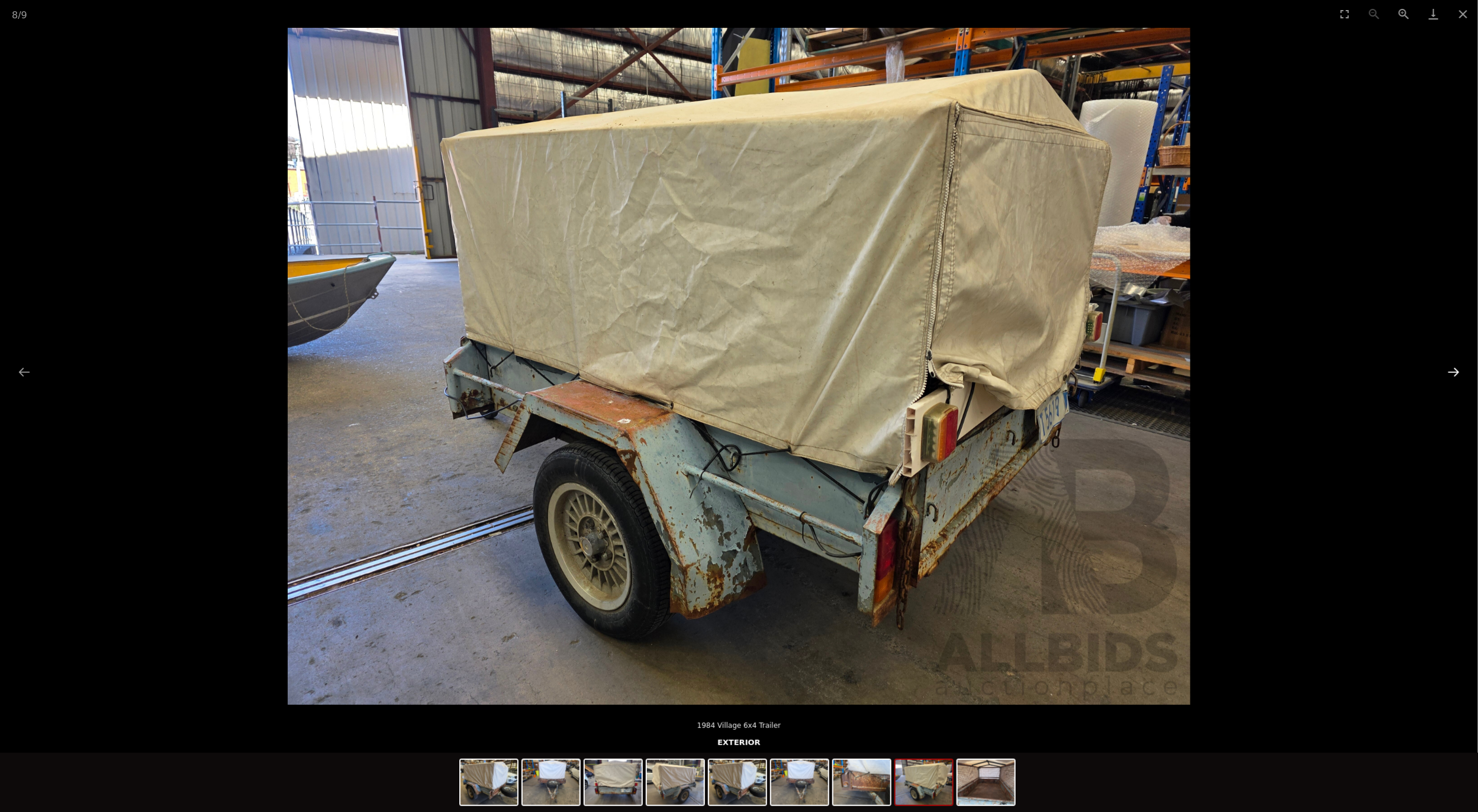
click at [1462, 368] on button "Next slide" at bounding box center [1453, 372] width 25 height 23
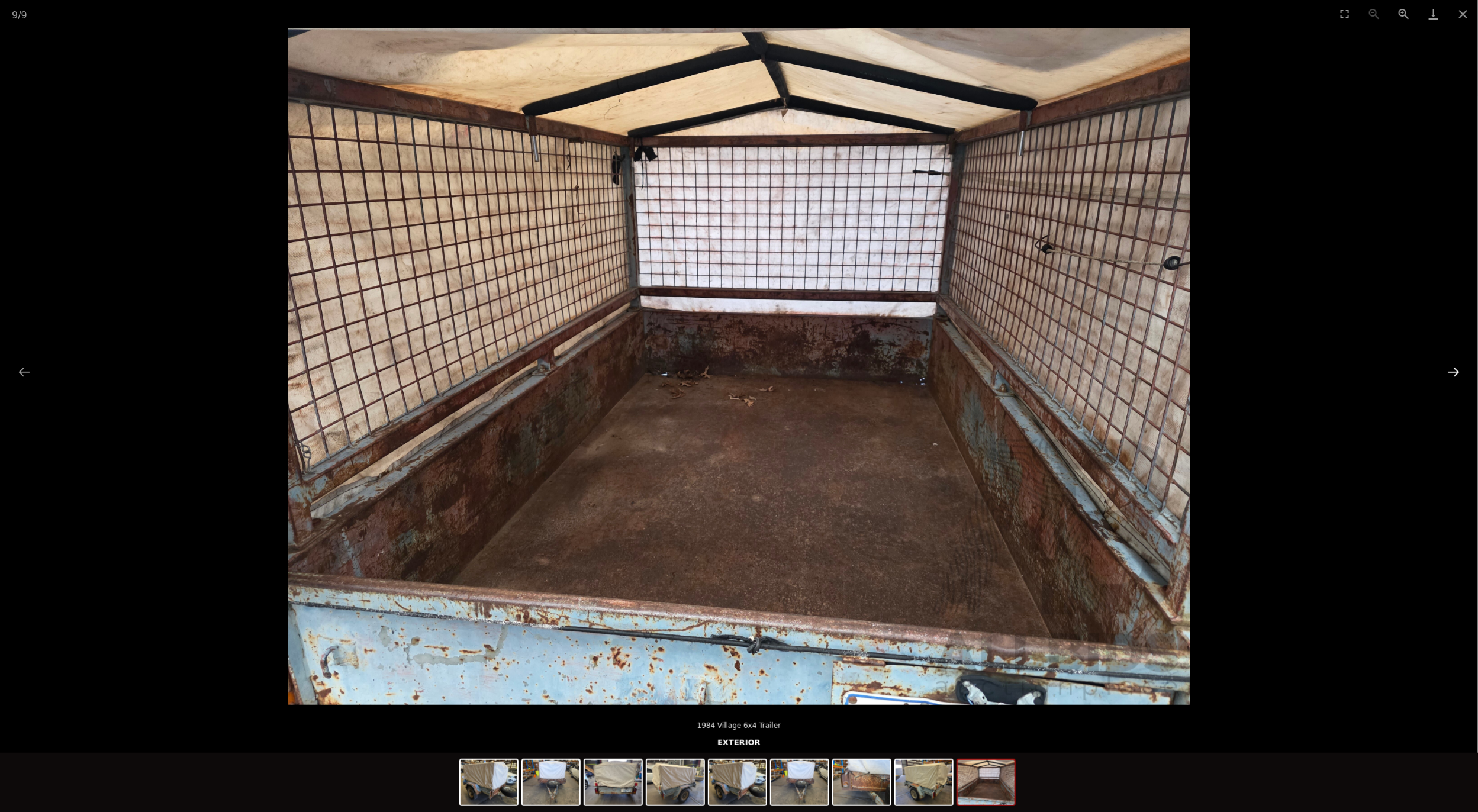
click at [1462, 368] on button "Next slide" at bounding box center [1453, 372] width 25 height 23
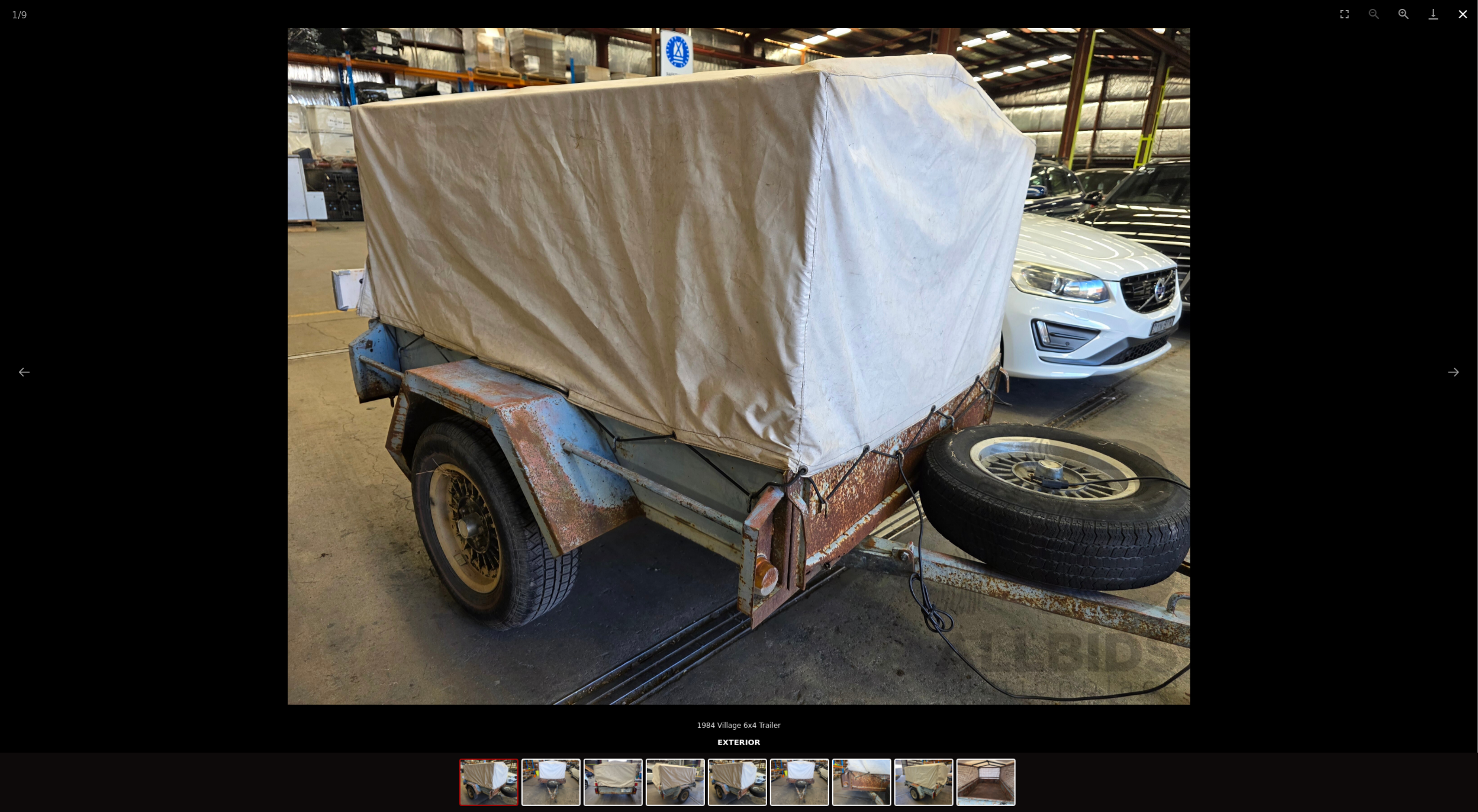
click at [1462, 5] on button "Close gallery" at bounding box center [1463, 14] width 29 height 28
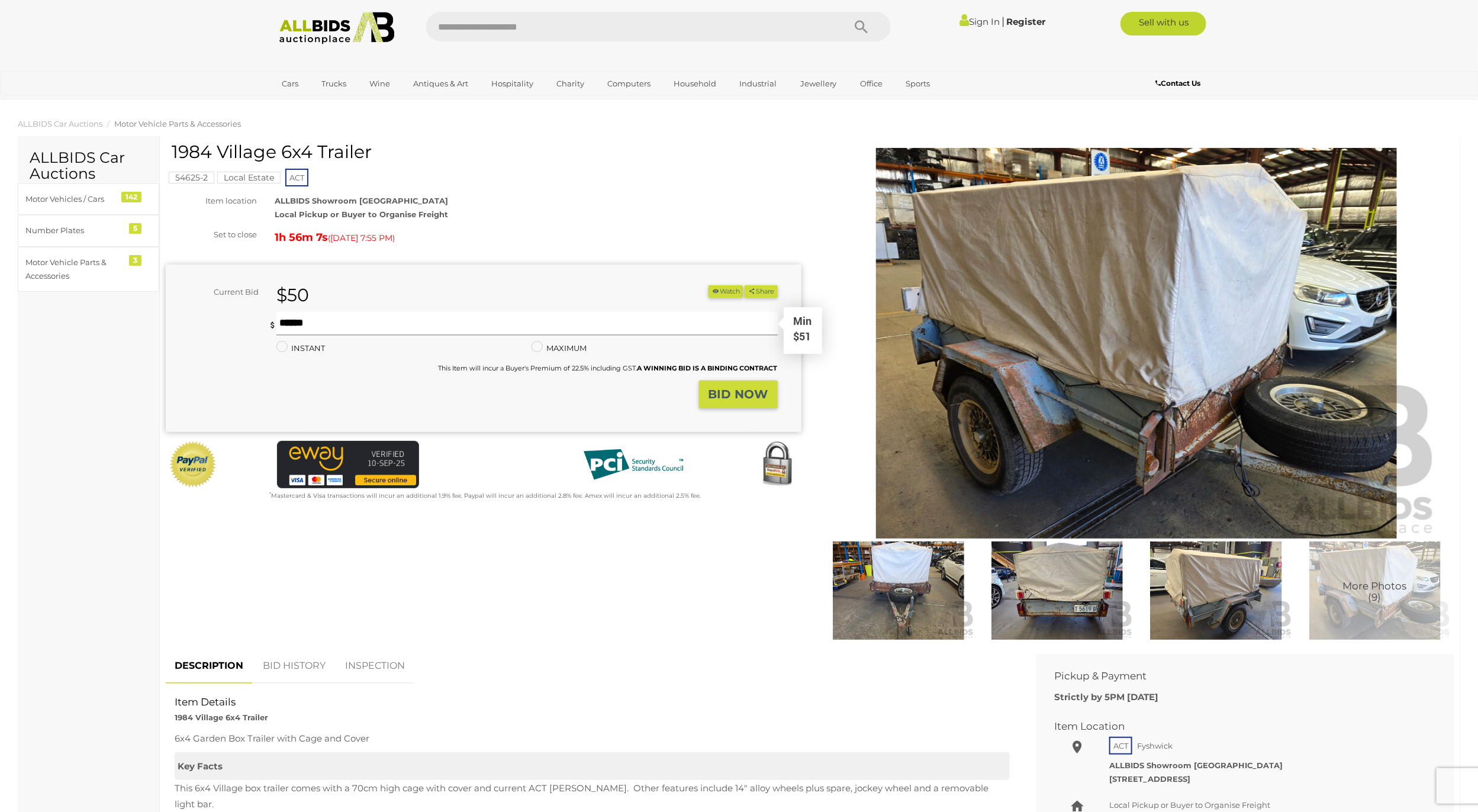
click at [315, 322] on input "text" at bounding box center [526, 323] width 501 height 24
type input "**"
click at [760, 395] on strong "BID NOW" at bounding box center [738, 394] width 60 height 14
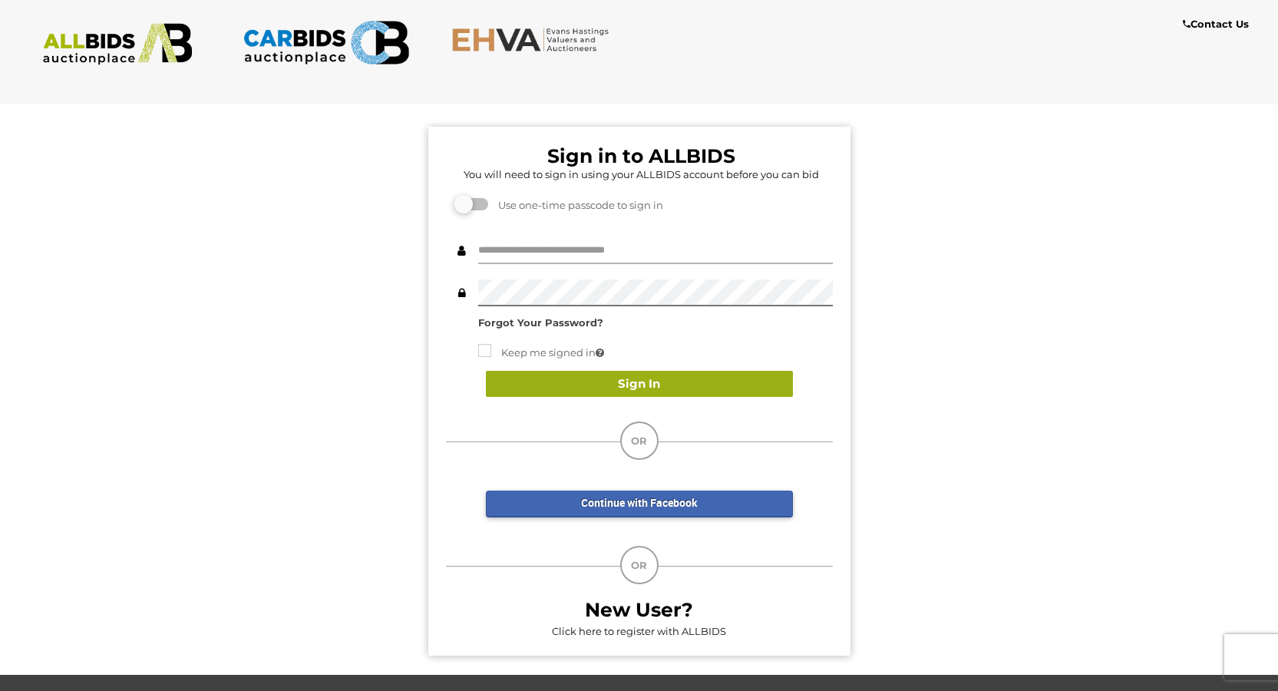
type input "*****"
click at [662, 378] on button "Sign In" at bounding box center [639, 384] width 307 height 27
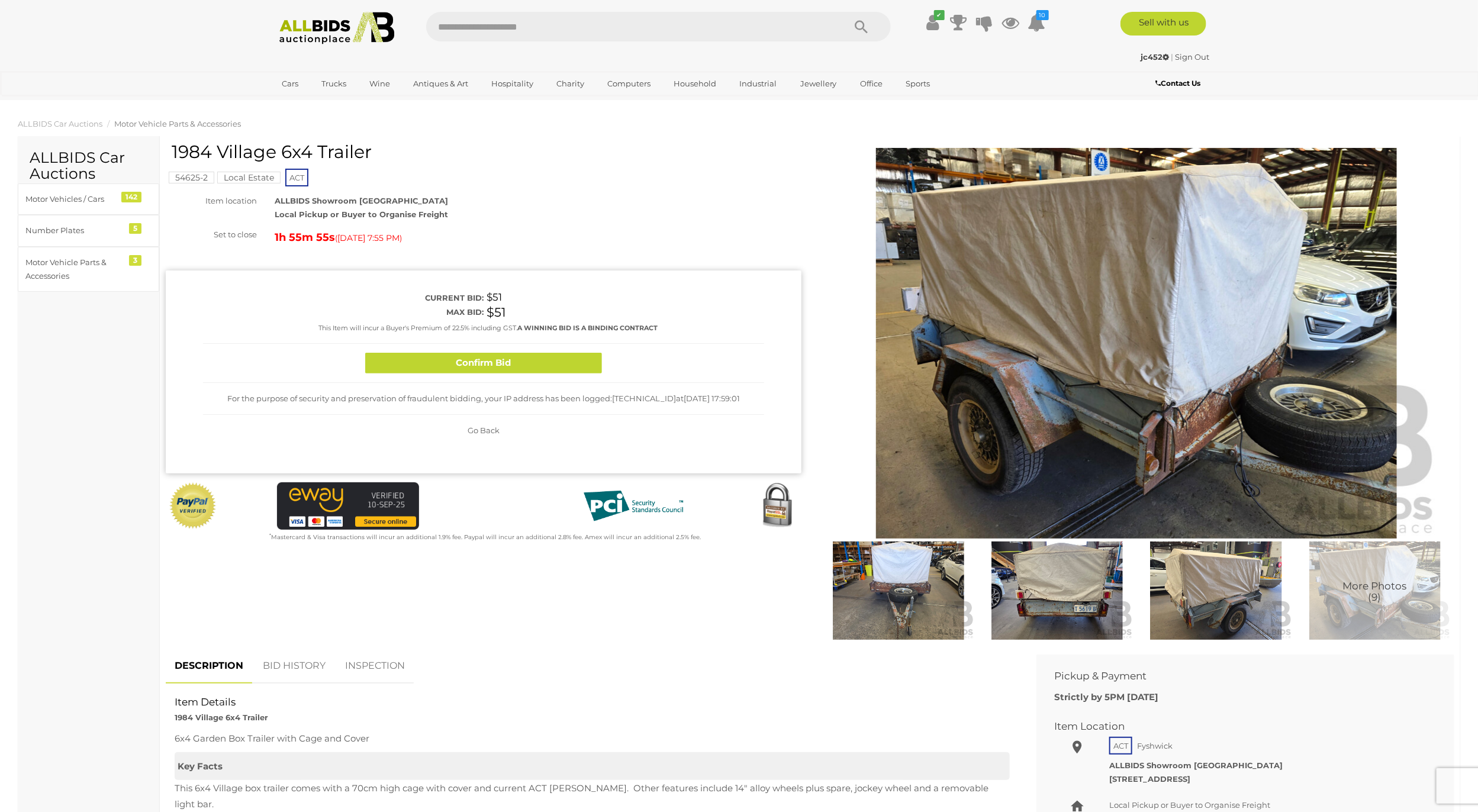
click at [297, 668] on link "BID HISTORY" at bounding box center [294, 665] width 80 height 35
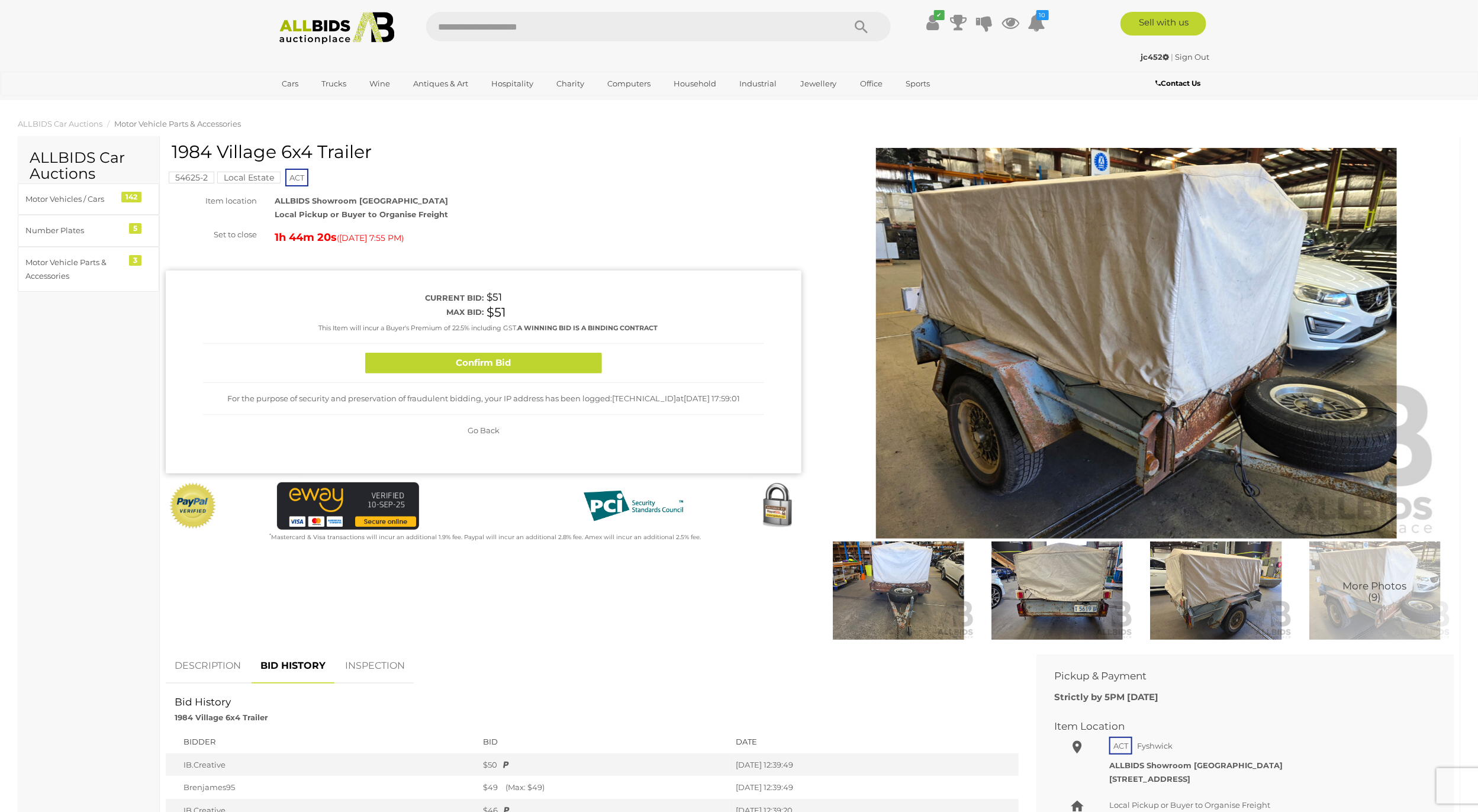
click at [484, 429] on span "Go Back" at bounding box center [483, 430] width 32 height 9
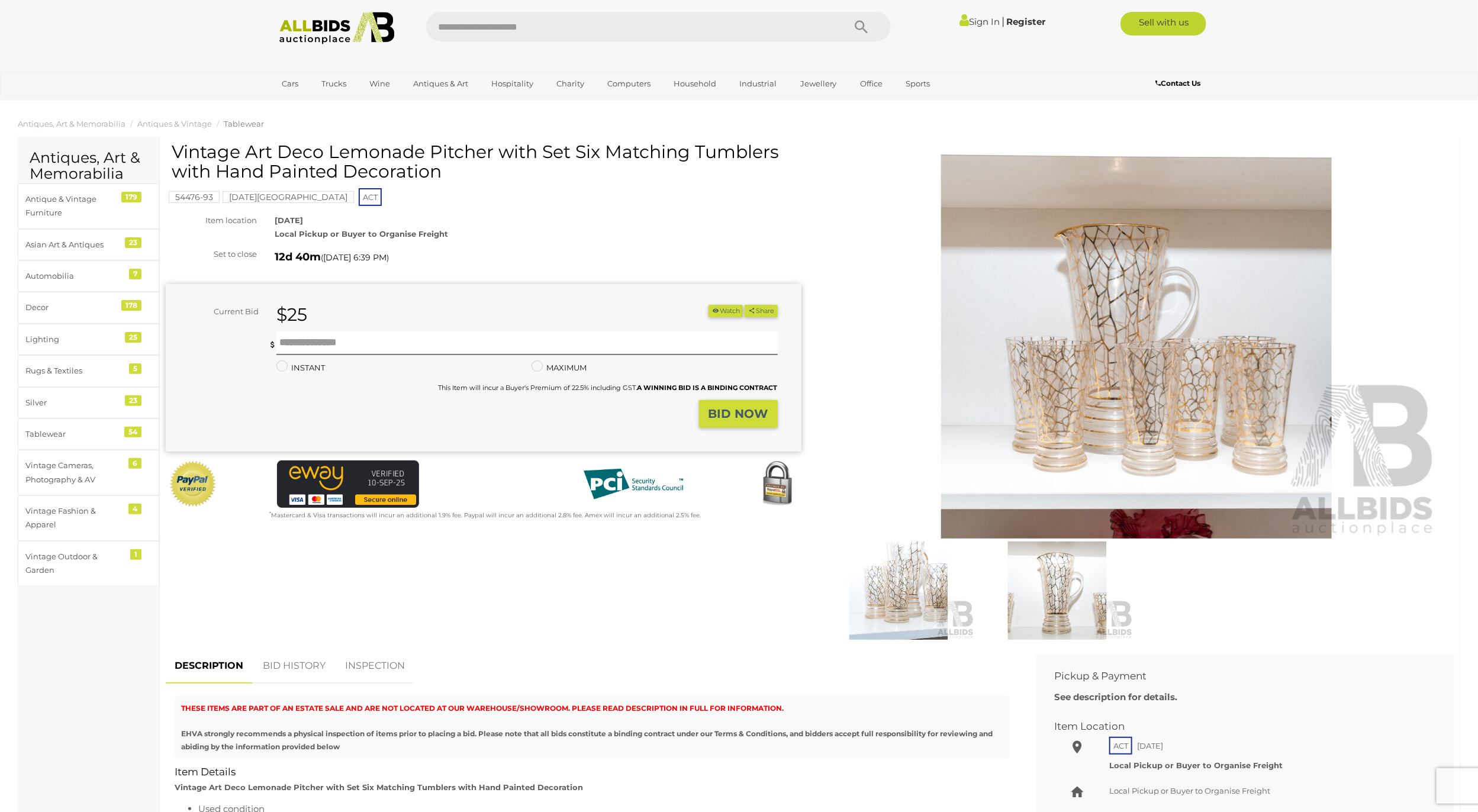
click at [1141, 386] on img at bounding box center [1136, 343] width 606 height 390
